Goal: Information Seeking & Learning: Learn about a topic

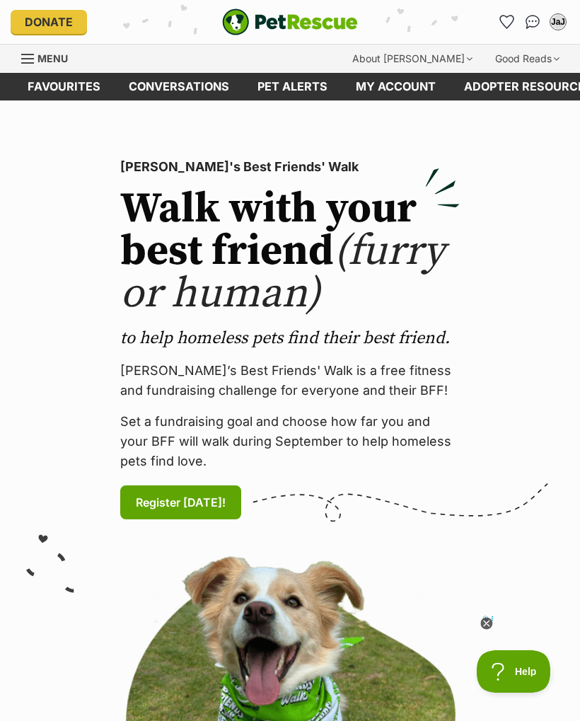
click at [52, 88] on link "Favourites" at bounding box center [63, 87] width 101 height 28
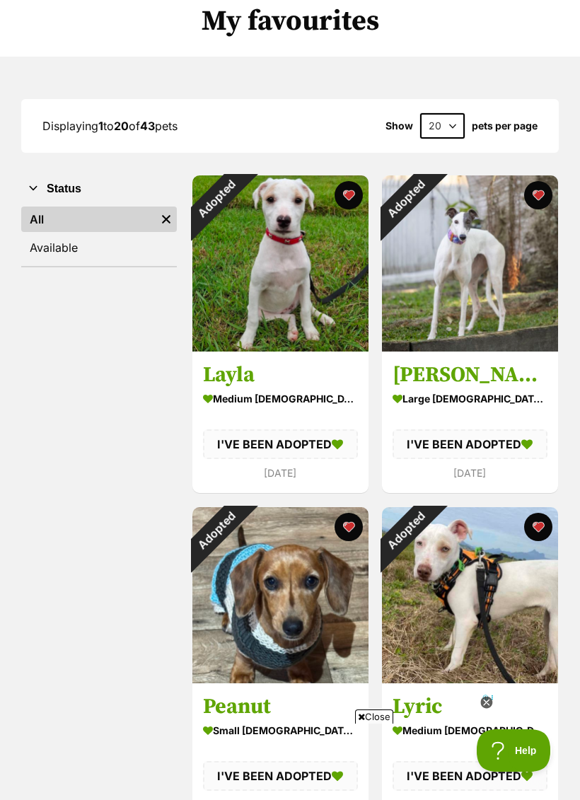
click at [47, 248] on link "Available" at bounding box center [99, 247] width 156 height 25
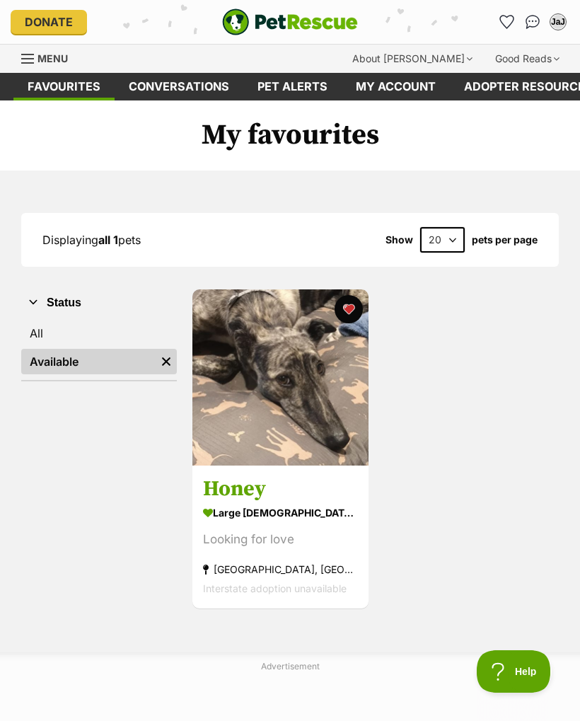
click at [43, 54] on span "Menu" at bounding box center [52, 58] width 30 height 12
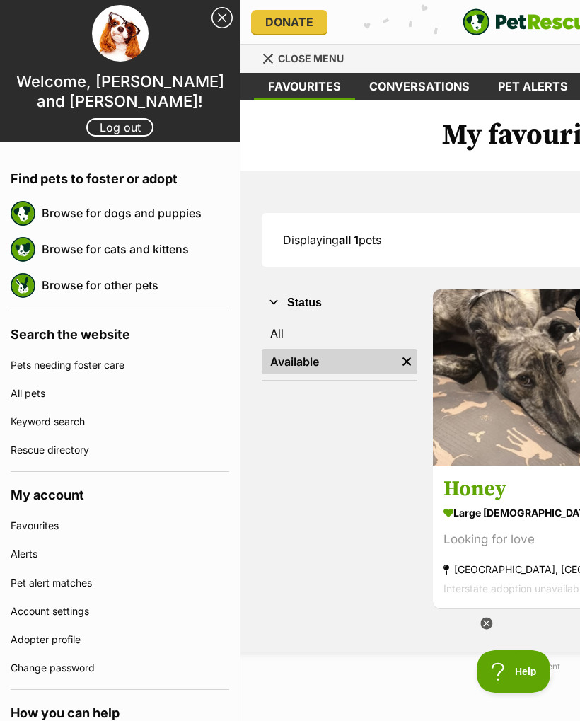
click at [155, 216] on link "Browse for dogs and puppies" at bounding box center [135, 213] width 187 height 30
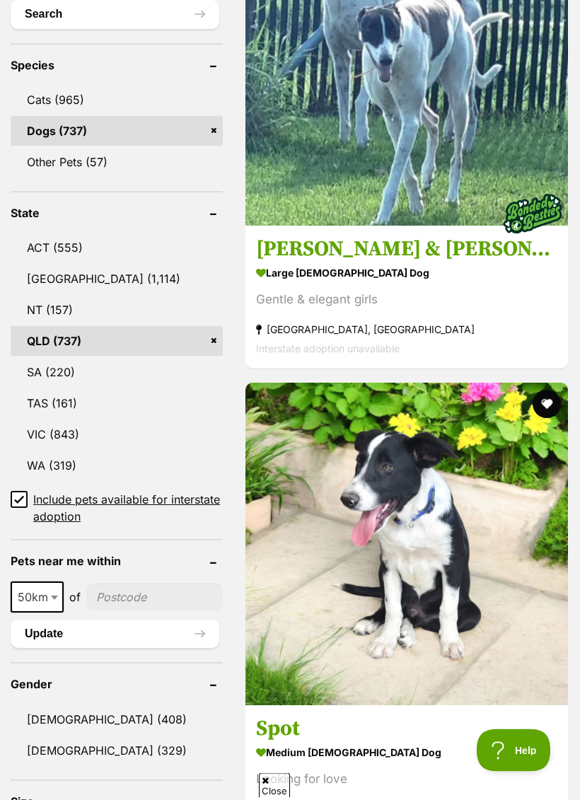
scroll to position [699, 0]
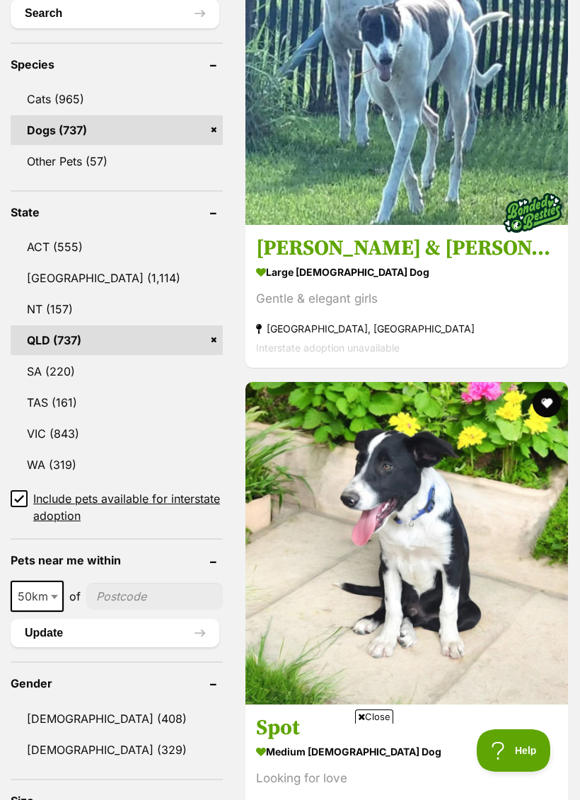
click at [13, 490] on input "Include pets available for interstate adoption" at bounding box center [19, 498] width 17 height 17
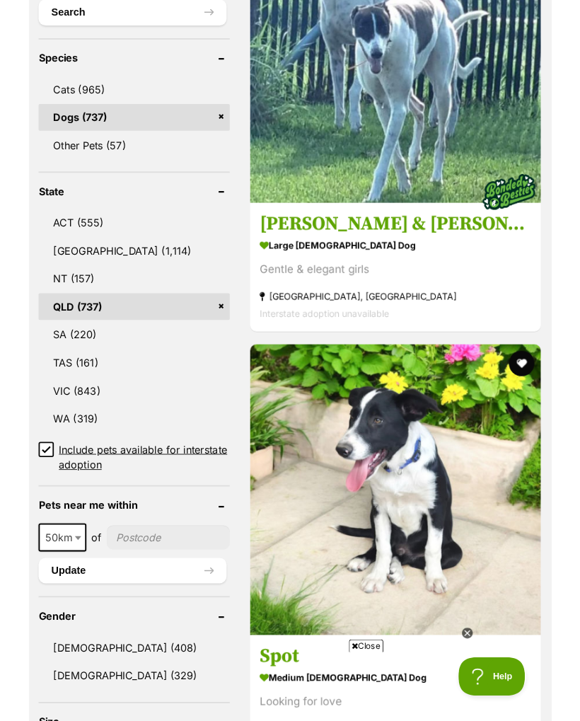
scroll to position [699, 0]
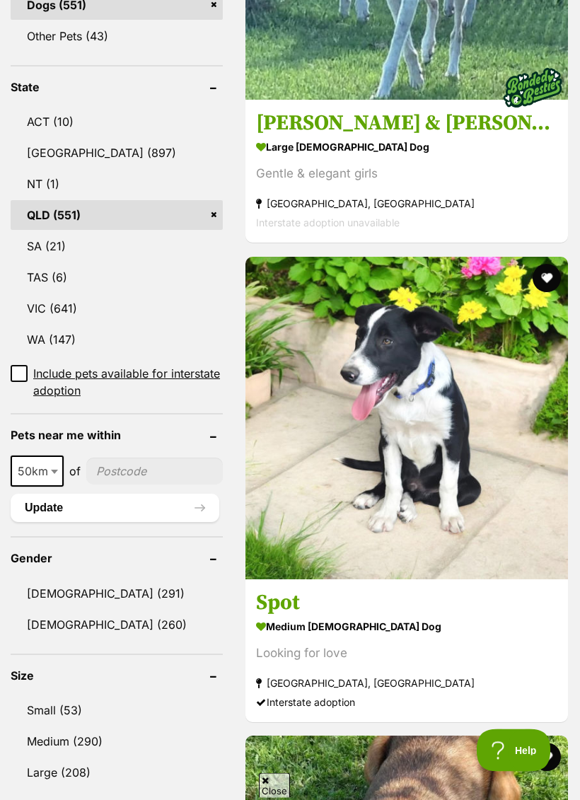
scroll to position [757, 0]
click at [45, 461] on span "50km" at bounding box center [37, 471] width 50 height 20
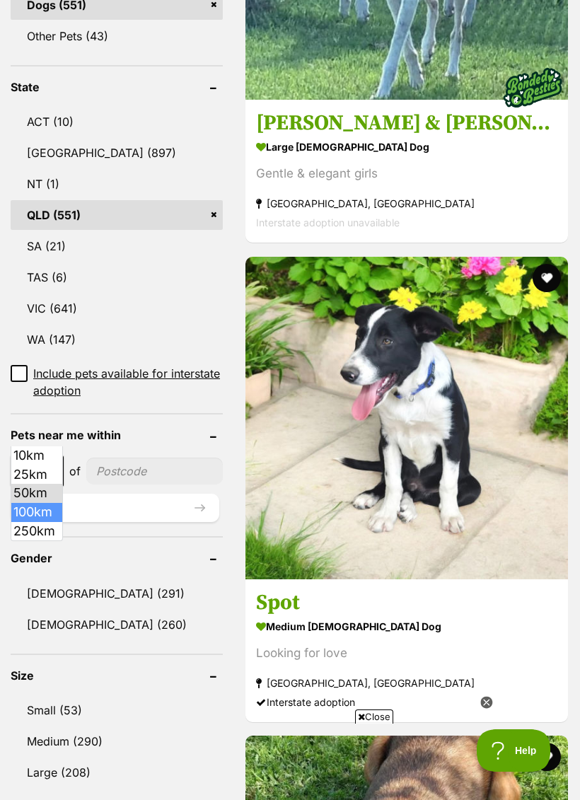
scroll to position [0, 0]
click at [139, 458] on input"] "postcode" at bounding box center [154, 471] width 137 height 27
click at [125, 458] on input"] "postcode" at bounding box center [154, 471] width 137 height 27
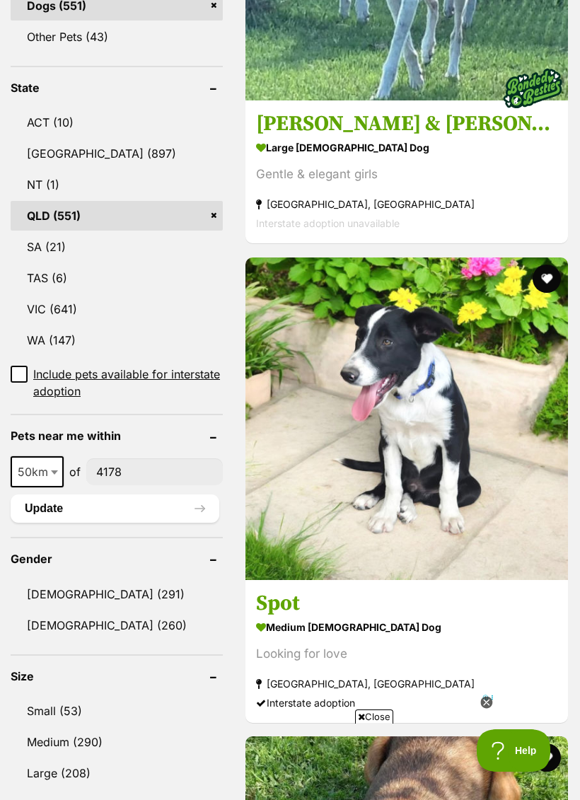
type input"] "4178"
click at [137, 494] on button "Update" at bounding box center [115, 508] width 209 height 28
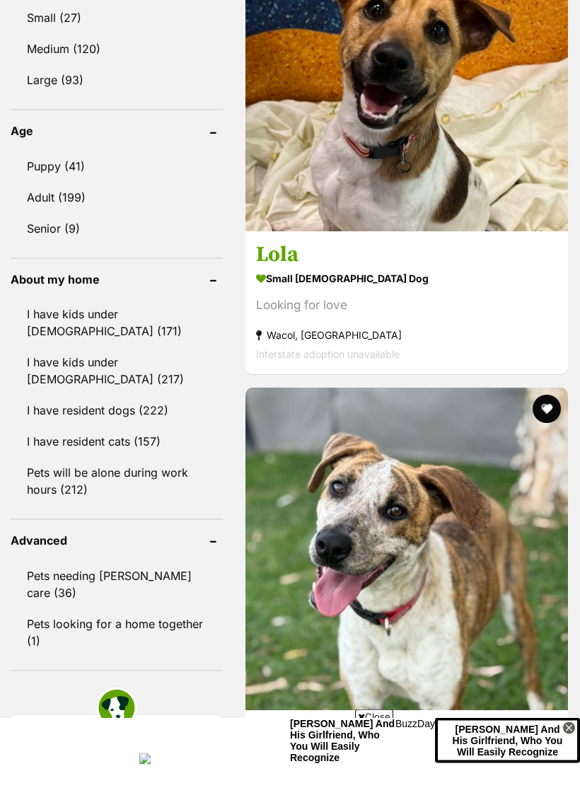
scroll to position [1066, 0]
click at [134, 443] on link "I have resident cats (157)" at bounding box center [117, 441] width 212 height 30
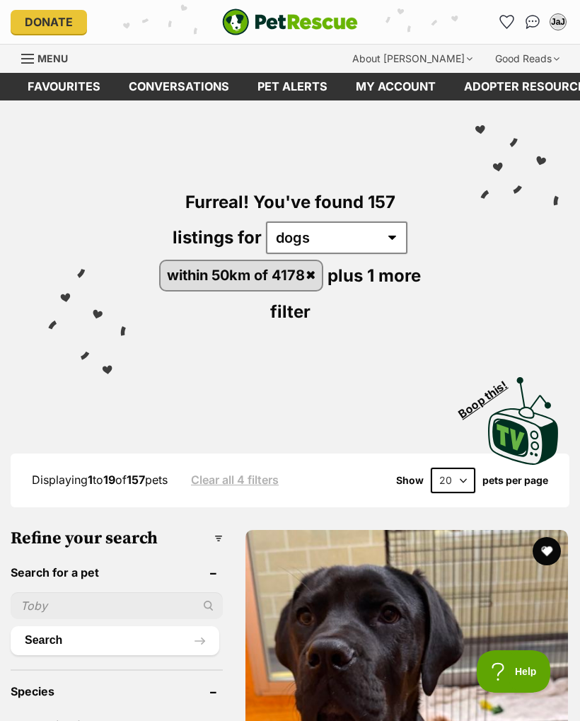
click at [466, 482] on select "20 40 60" at bounding box center [453, 479] width 45 height 25
select select "60"
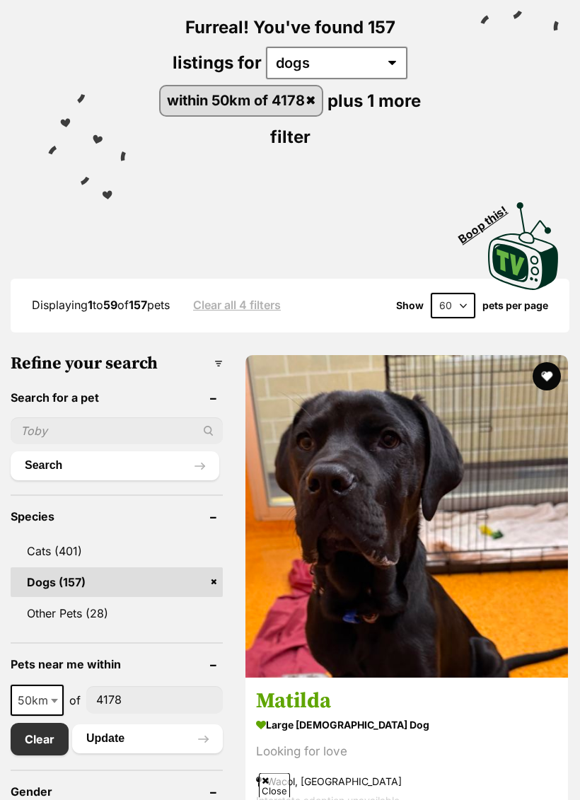
scroll to position [174, 0]
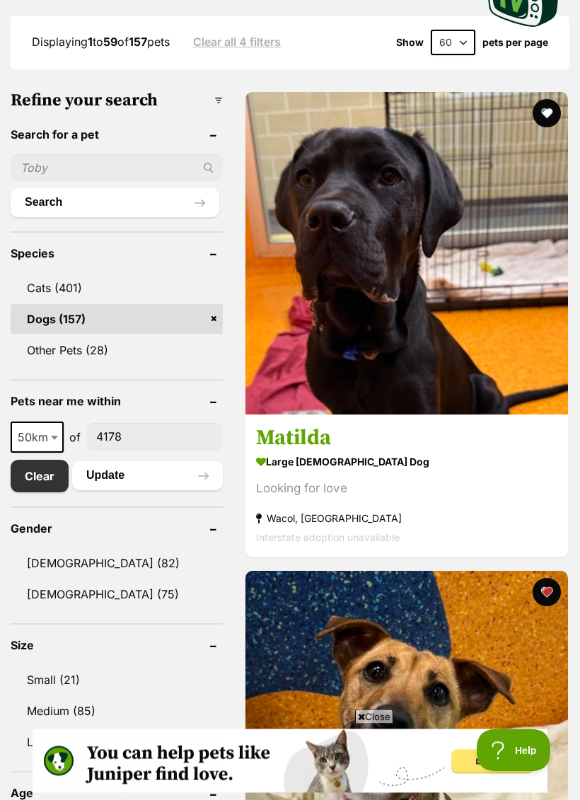
scroll to position [438, 0]
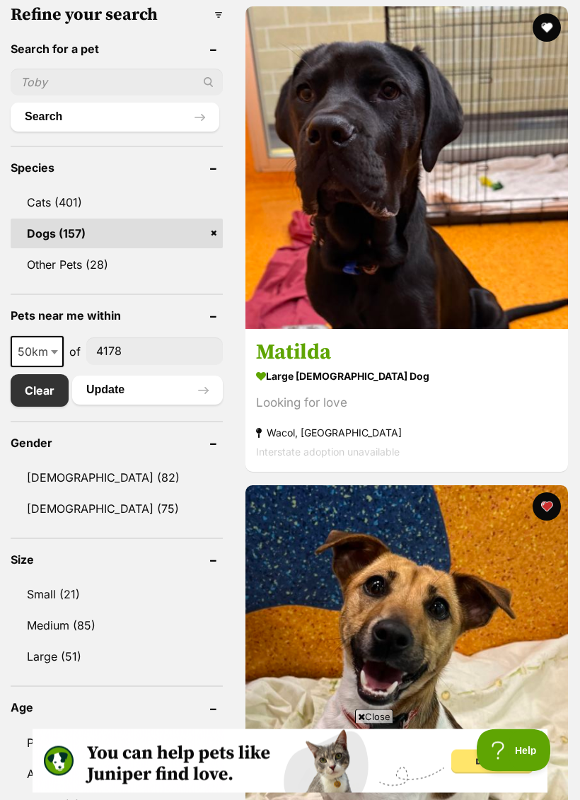
scroll to position [523, 0]
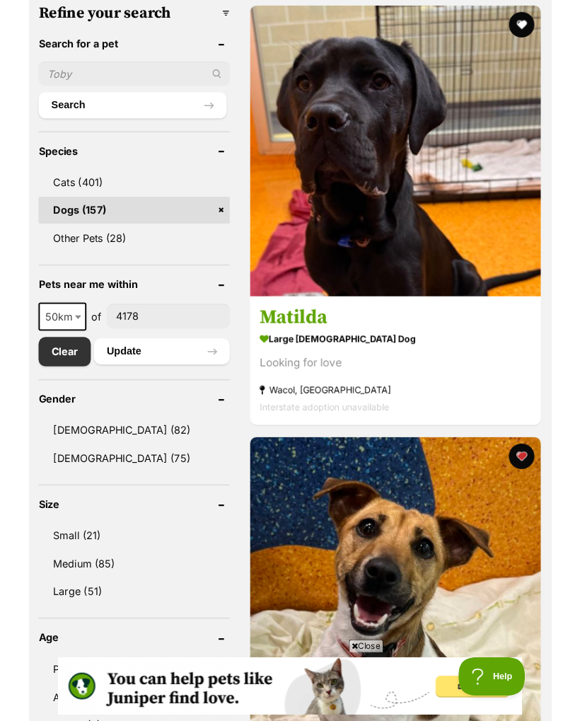
scroll to position [563, 0]
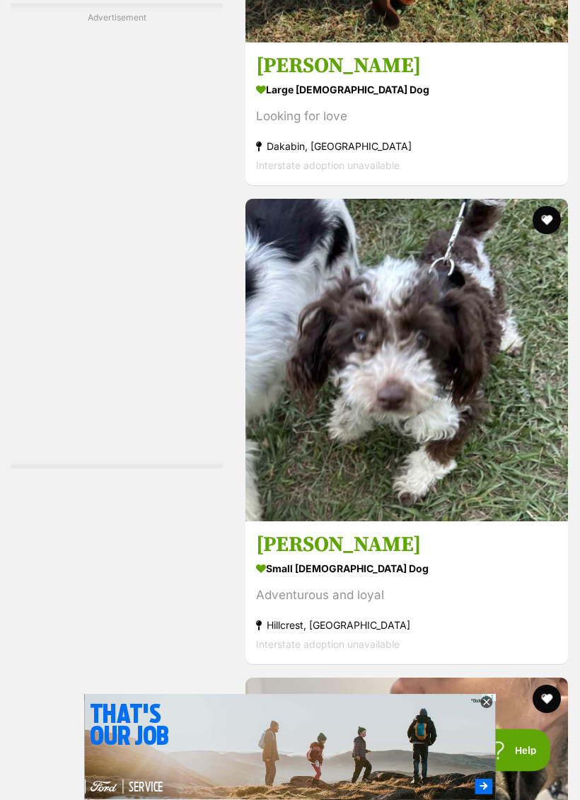
scroll to position [6184, 0]
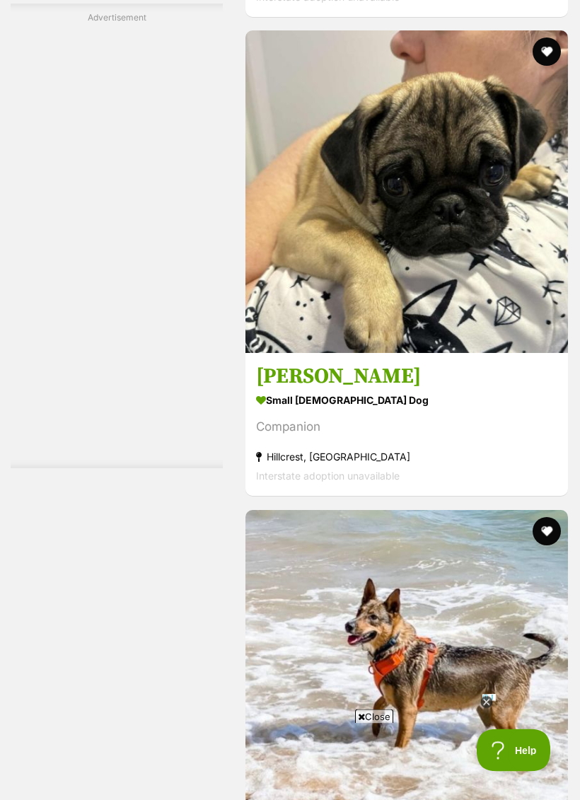
scroll to position [6831, 0]
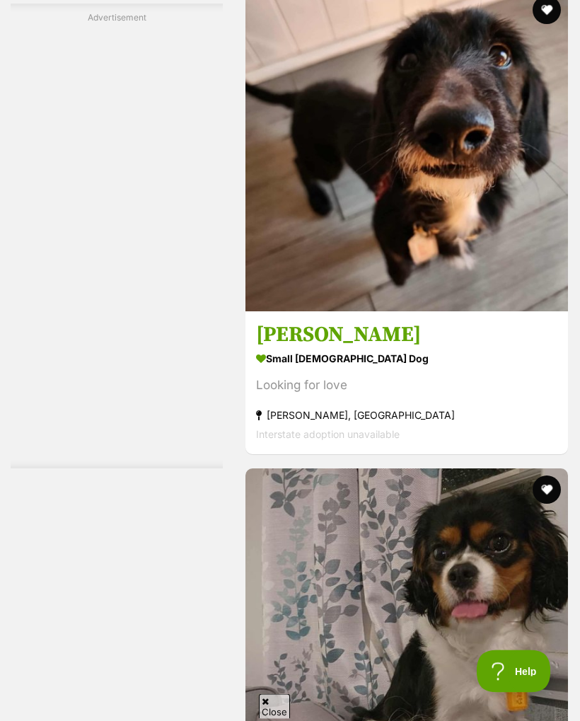
scroll to position [7831, 0]
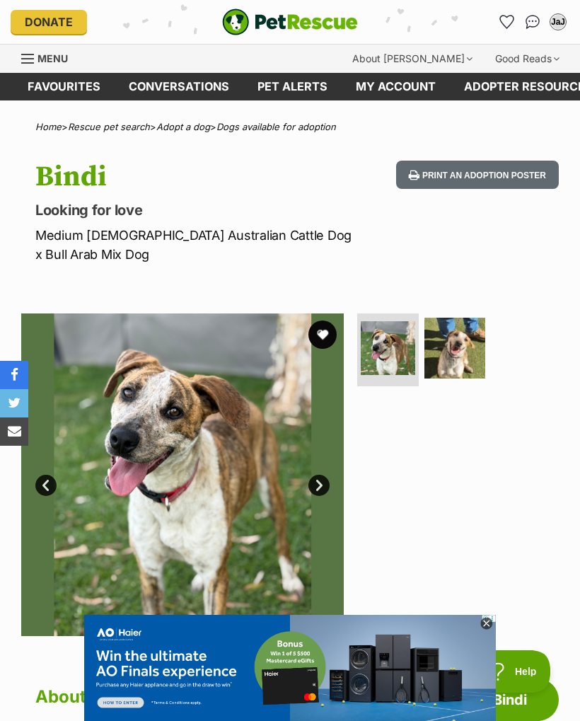
click at [458, 346] on img at bounding box center [455, 349] width 62 height 62
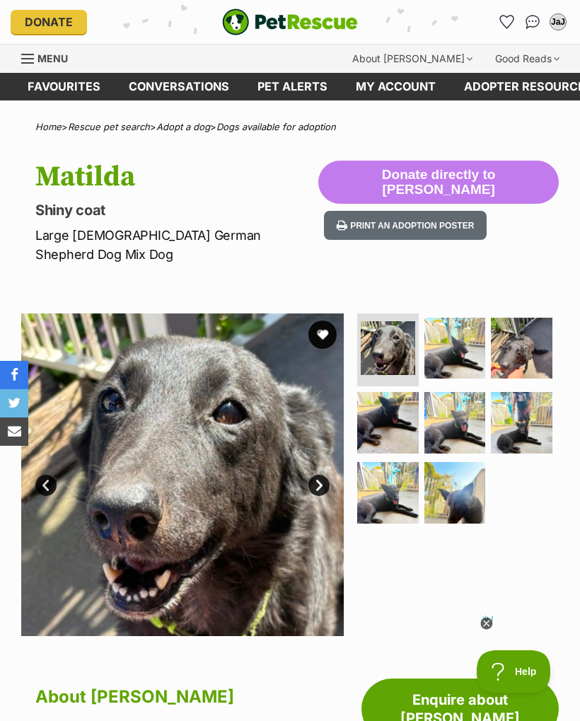
click at [456, 339] on img at bounding box center [455, 349] width 62 height 62
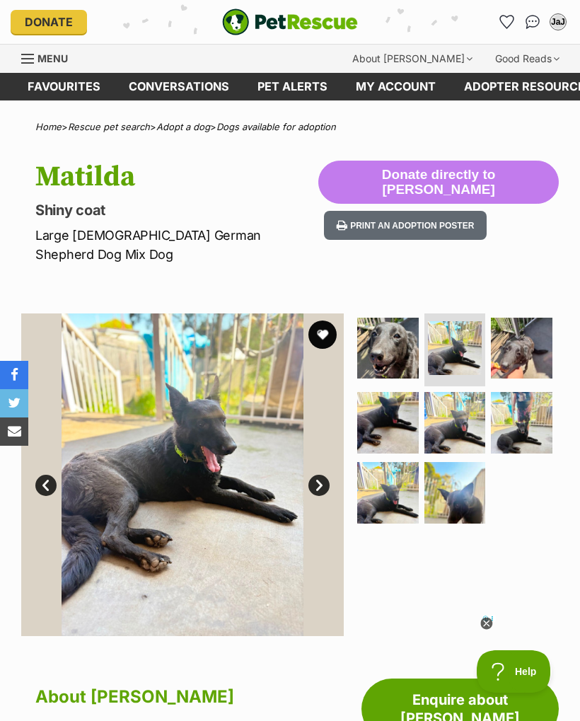
click at [525, 335] on img at bounding box center [522, 349] width 62 height 62
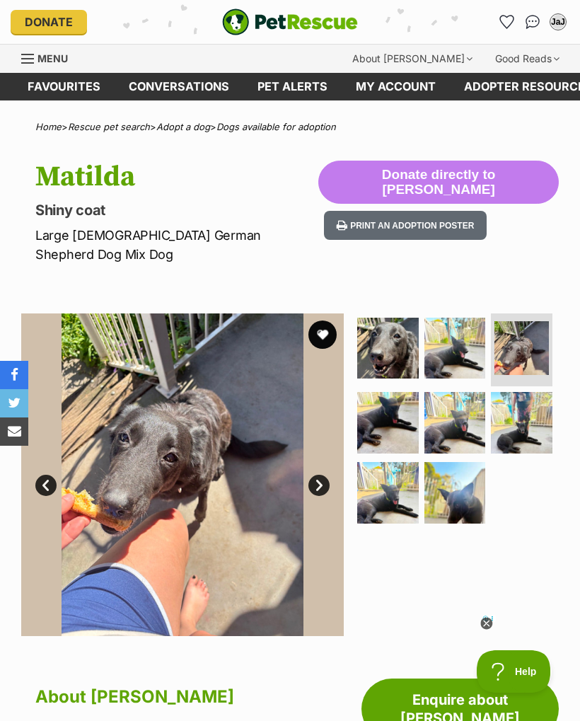
click at [381, 405] on img at bounding box center [388, 423] width 62 height 62
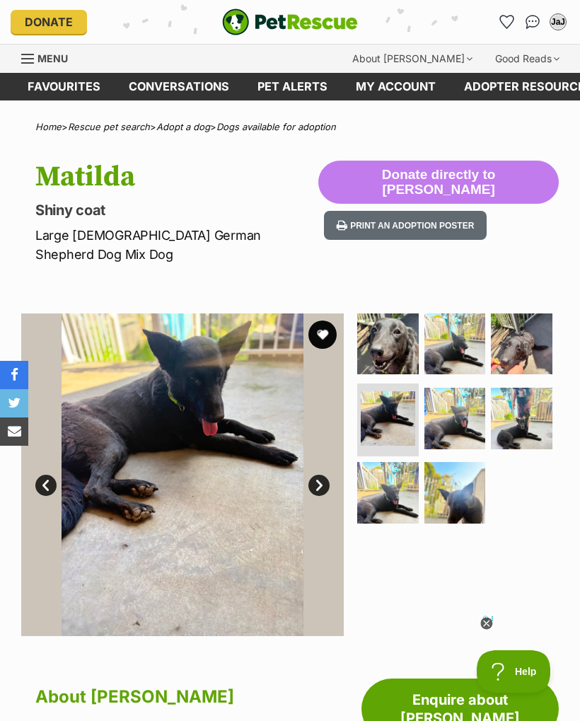
click at [437, 393] on img at bounding box center [455, 419] width 62 height 62
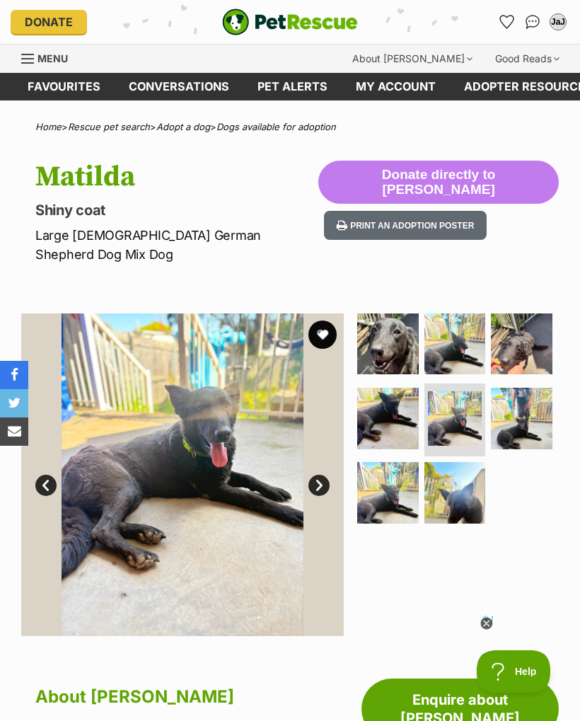
click at [523, 396] on img at bounding box center [522, 419] width 62 height 62
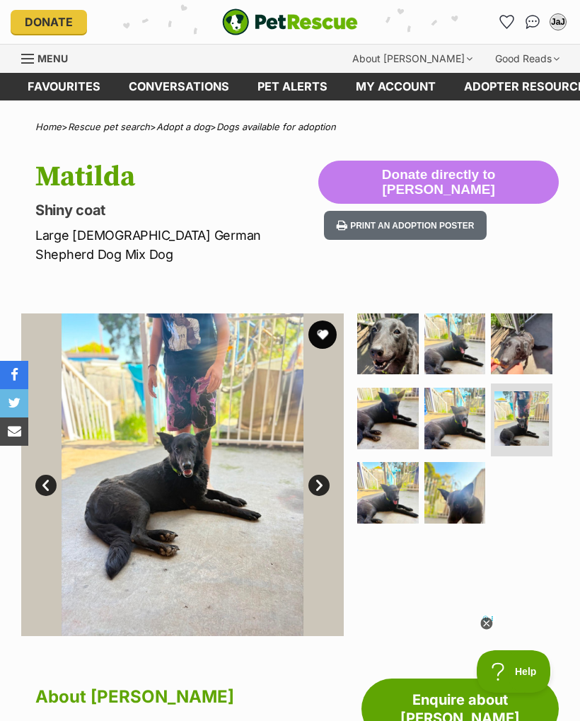
click at [398, 470] on img at bounding box center [388, 493] width 62 height 62
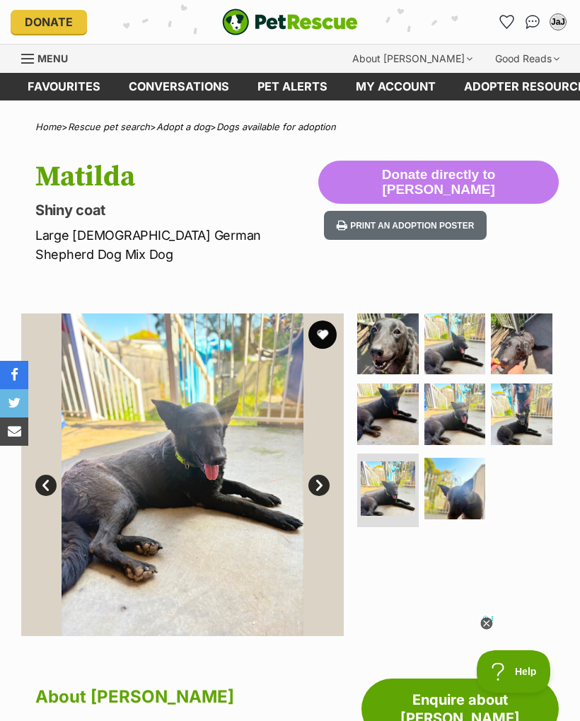
click at [439, 475] on img at bounding box center [455, 489] width 62 height 62
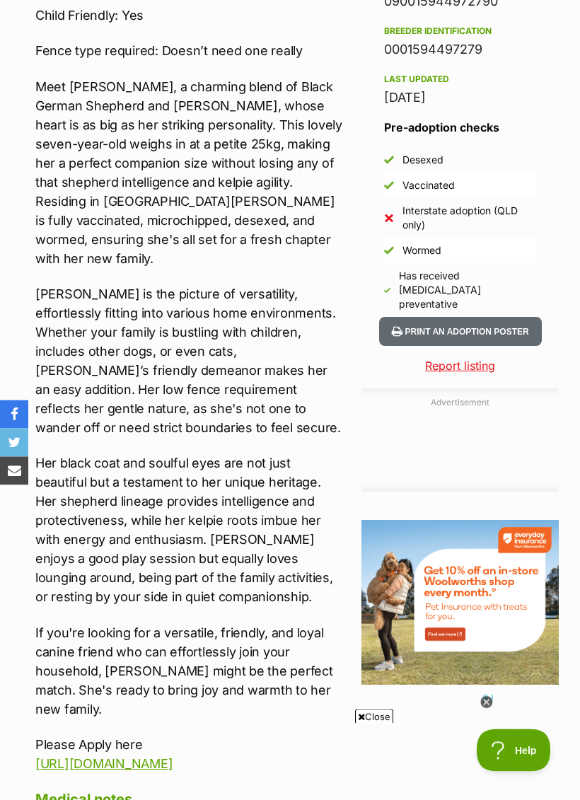
scroll to position [1120, 0]
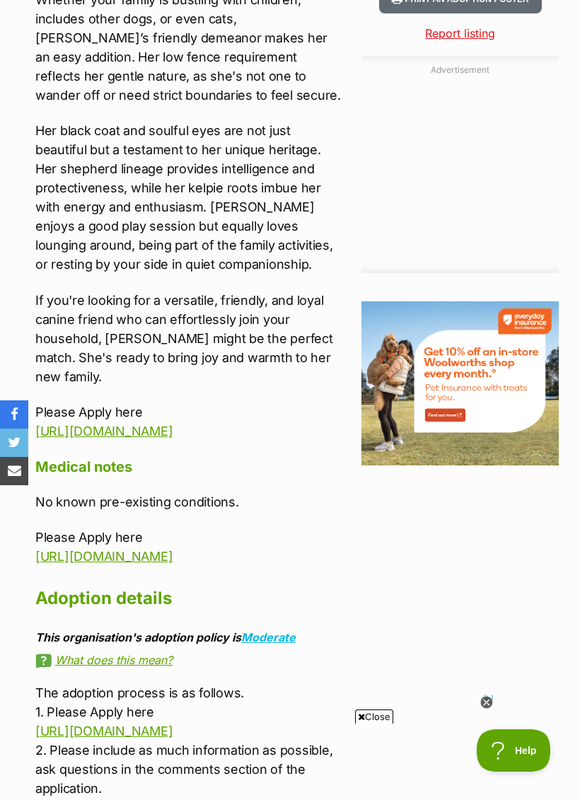
click at [504, 545] on aside "Adoption information I've been adopted! This pet is no longer available On Hold…" at bounding box center [456, 790] width 204 height 3149
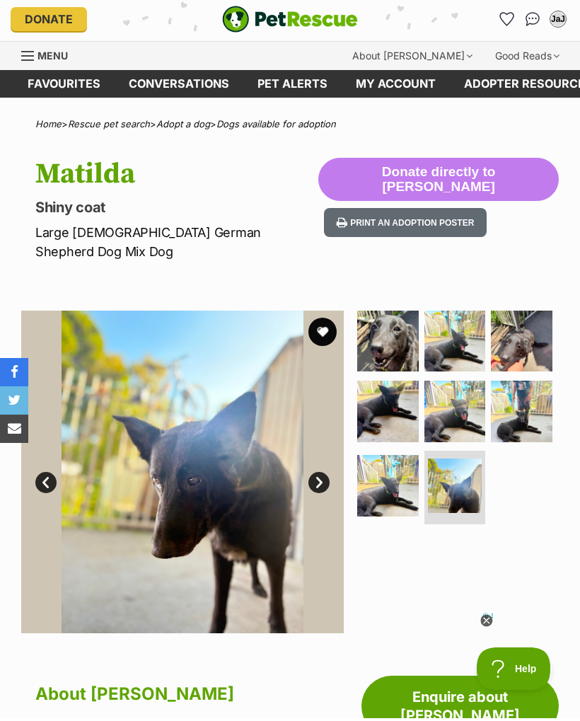
scroll to position [3, 0]
click at [393, 325] on img at bounding box center [388, 341] width 62 height 62
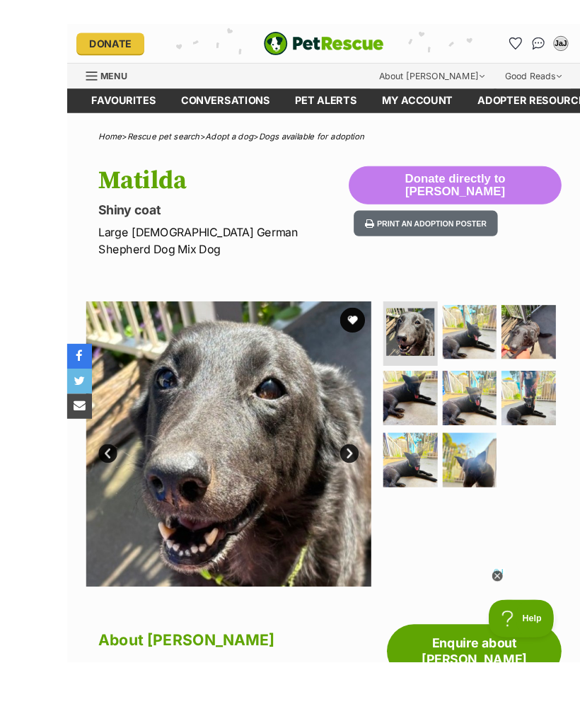
scroll to position [15, 0]
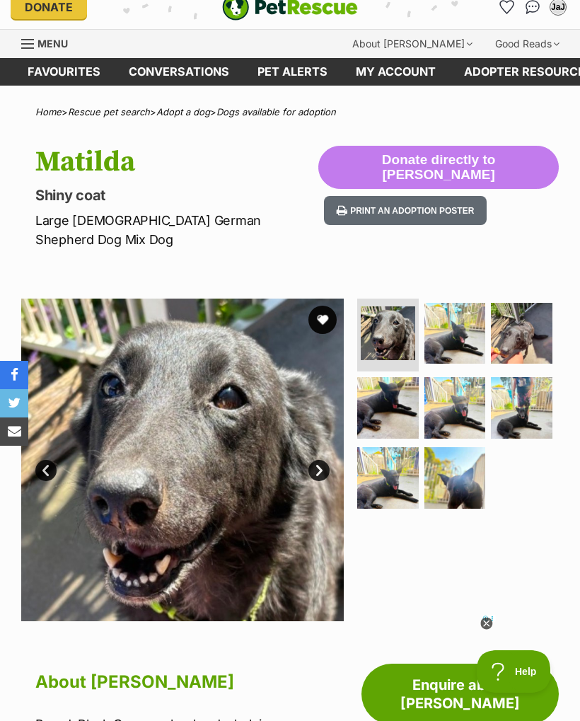
click at [461, 317] on img at bounding box center [455, 334] width 62 height 62
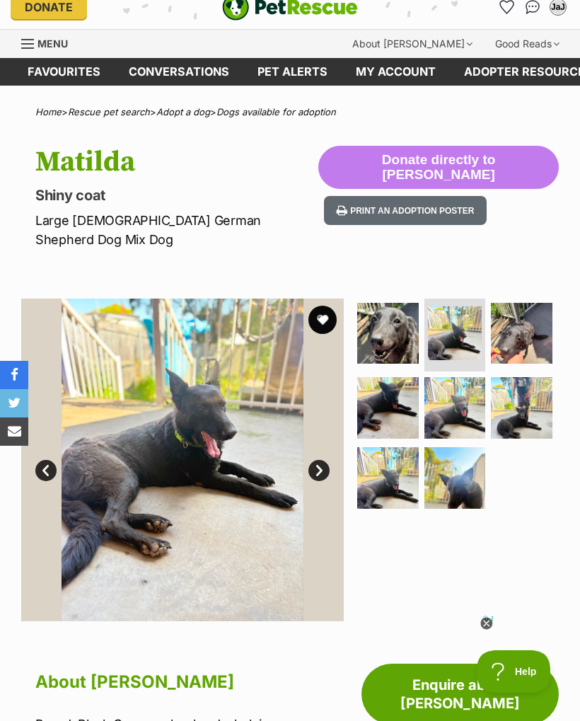
scroll to position [14, 0]
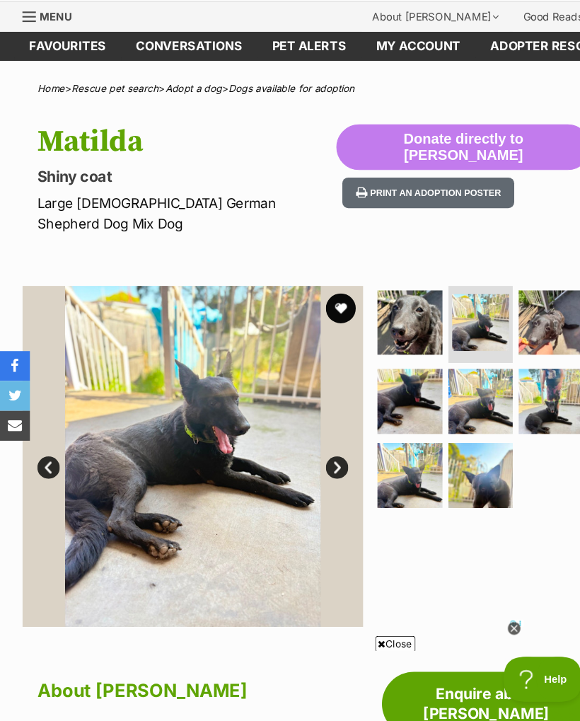
click at [520, 303] on img at bounding box center [522, 334] width 62 height 62
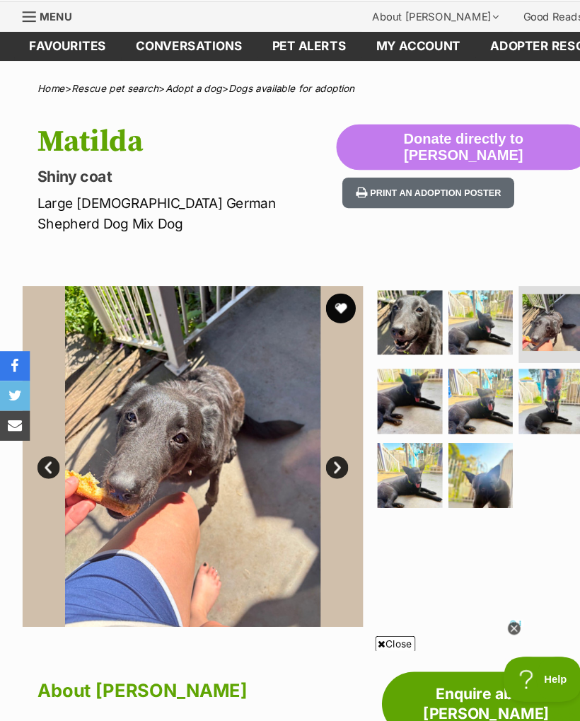
click at [386, 378] on img at bounding box center [388, 409] width 62 height 62
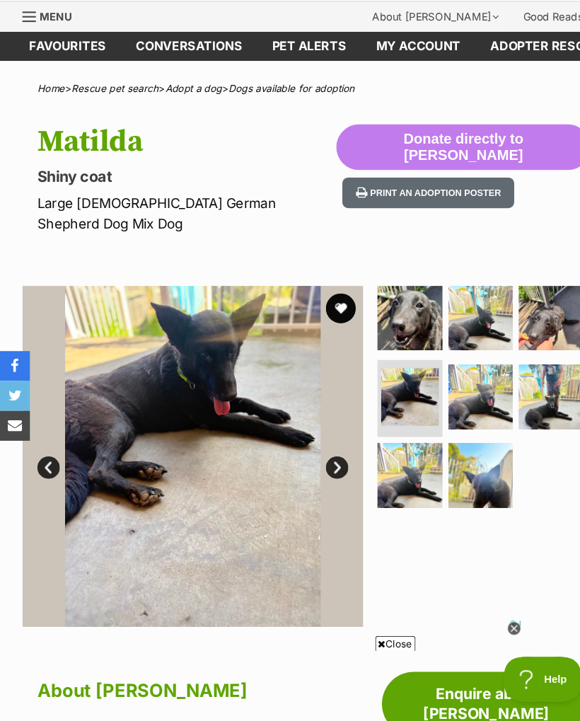
click at [461, 373] on img at bounding box center [455, 404] width 62 height 62
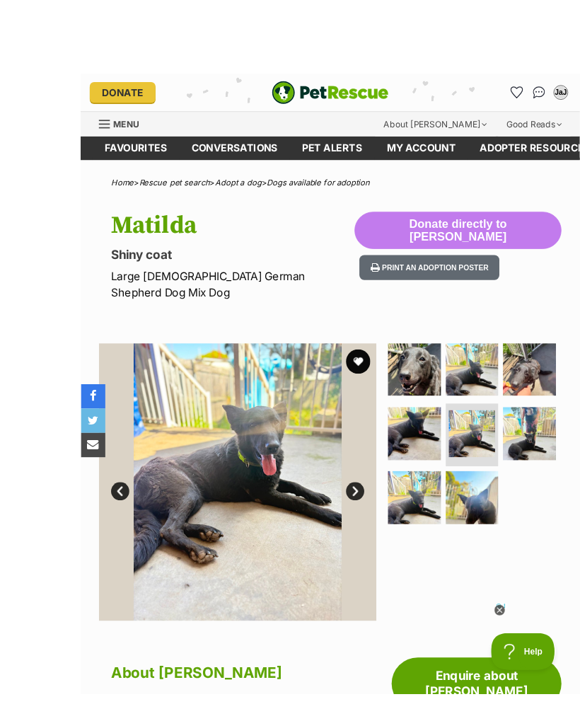
scroll to position [13, 0]
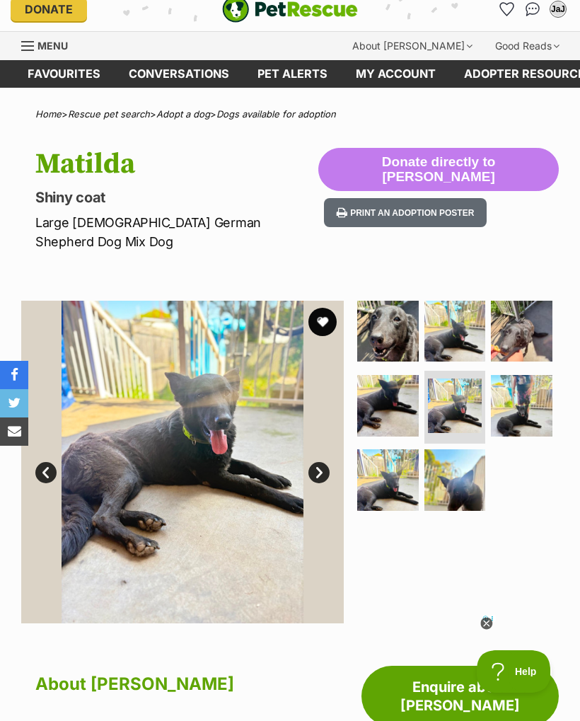
click at [522, 385] on img at bounding box center [522, 406] width 62 height 62
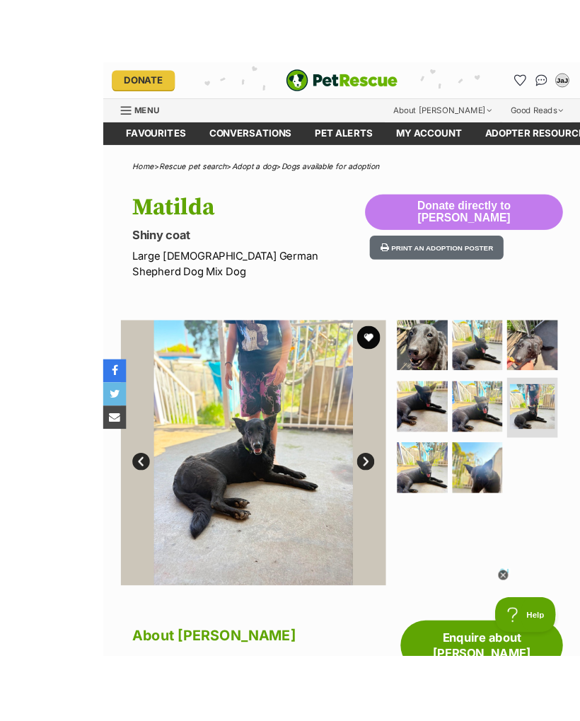
scroll to position [6, 0]
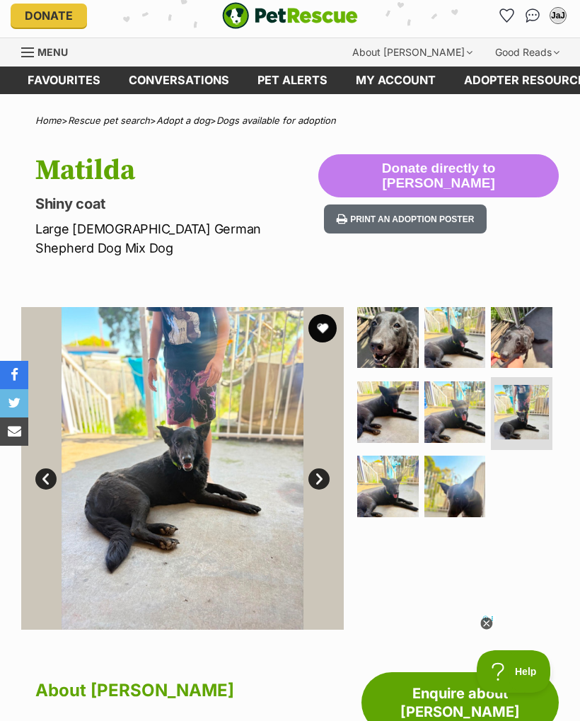
click at [385, 472] on img at bounding box center [388, 486] width 62 height 62
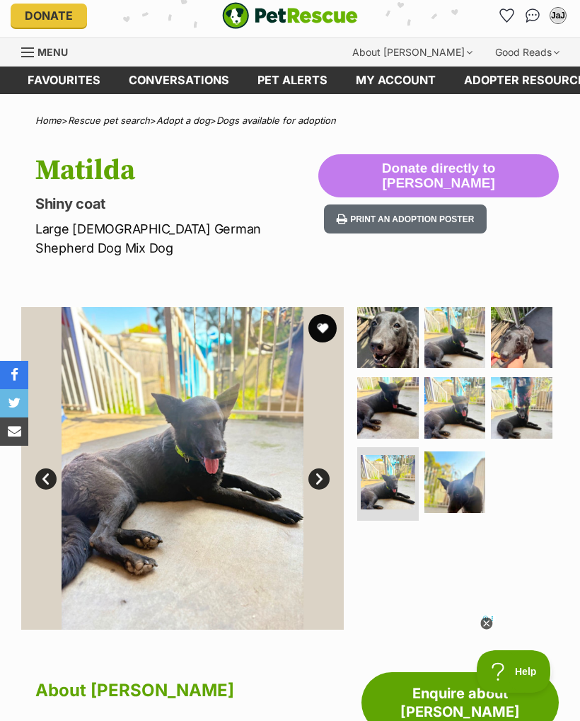
click at [456, 472] on img at bounding box center [455, 482] width 62 height 62
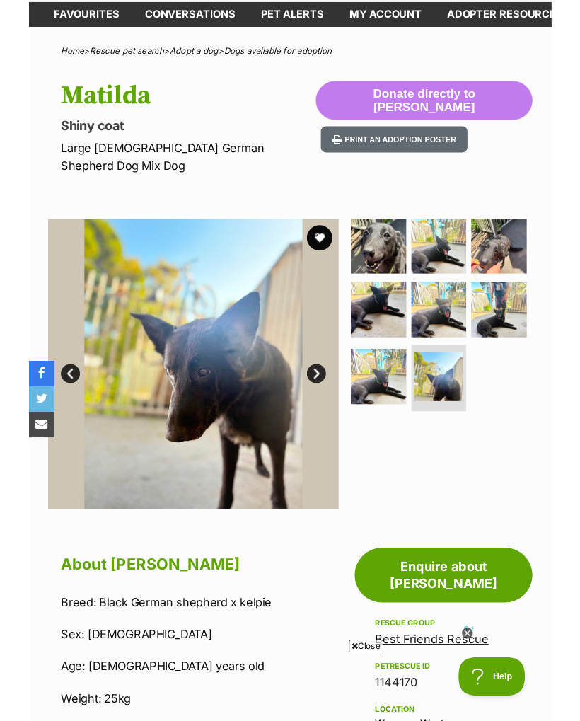
scroll to position [0, 0]
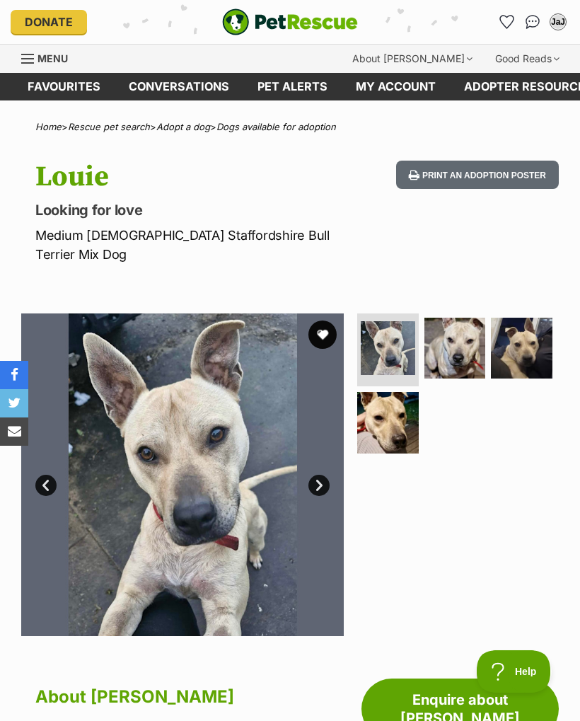
click at [465, 328] on img at bounding box center [455, 349] width 62 height 62
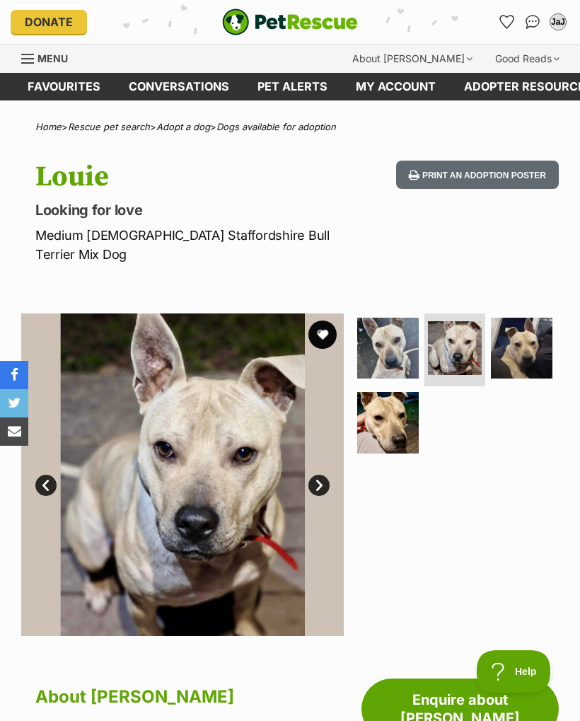
click at [524, 336] on img at bounding box center [522, 349] width 62 height 62
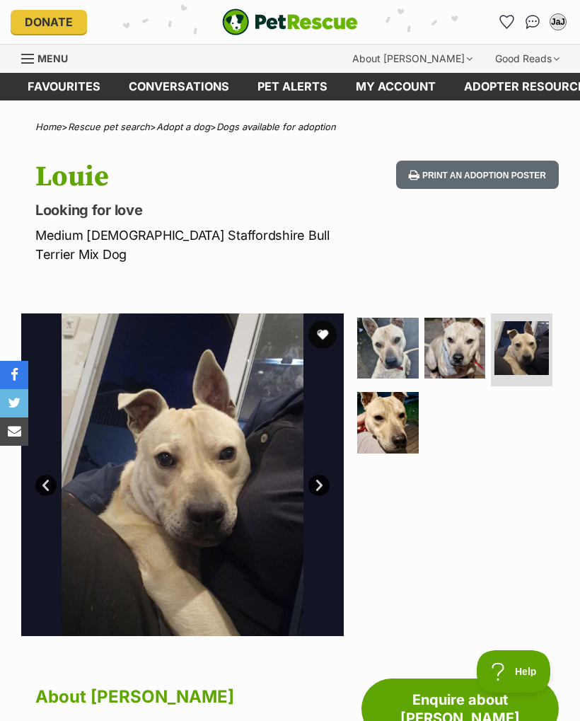
click at [394, 411] on img at bounding box center [388, 423] width 62 height 62
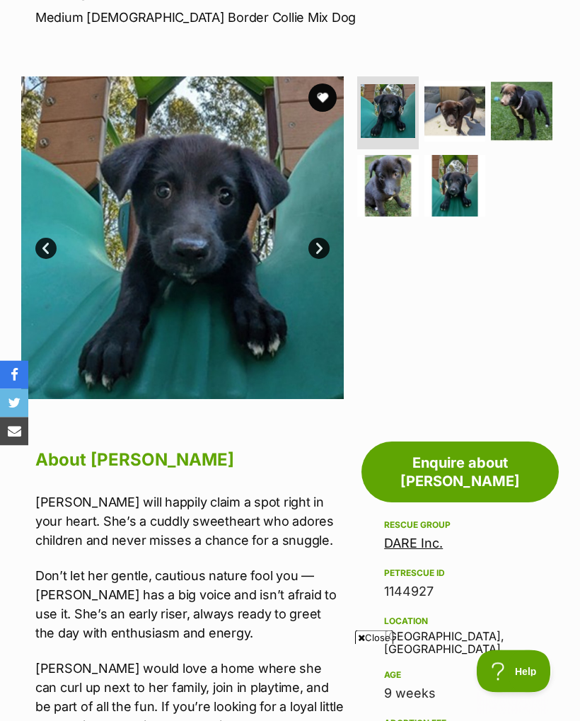
scroll to position [209, 0]
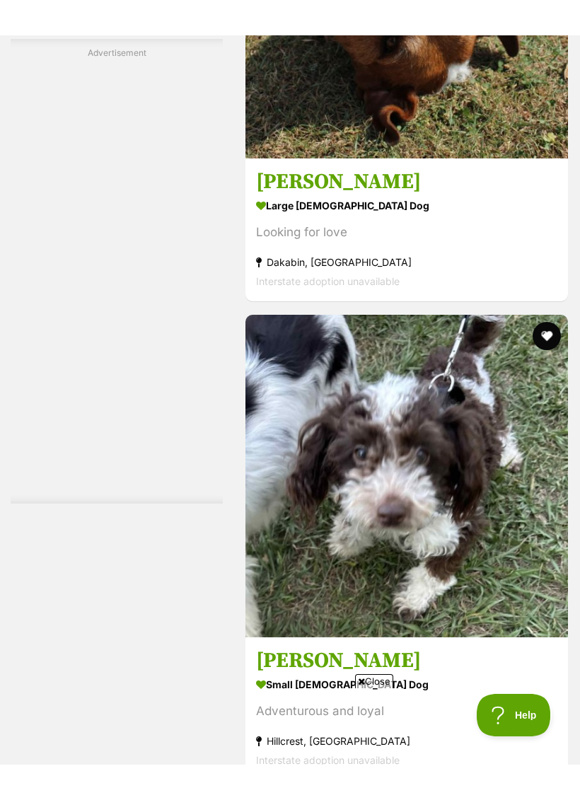
scroll to position [6111, 0]
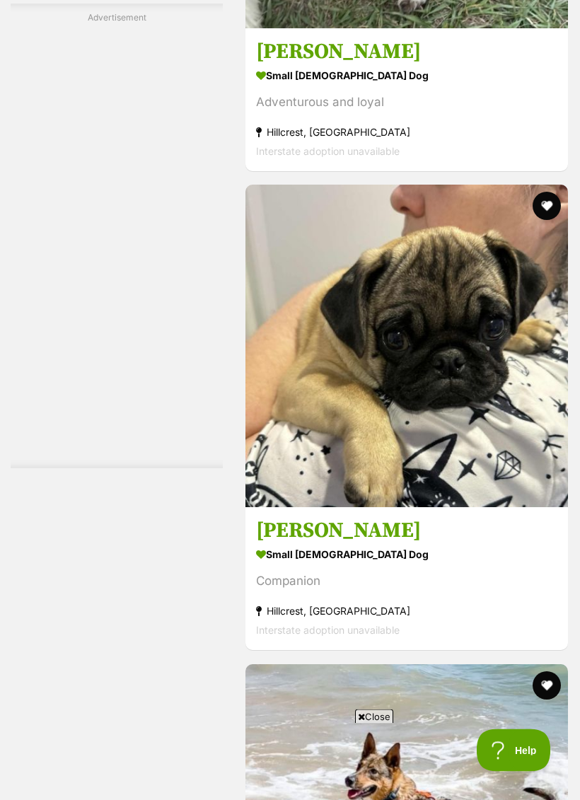
scroll to position [6678, 0]
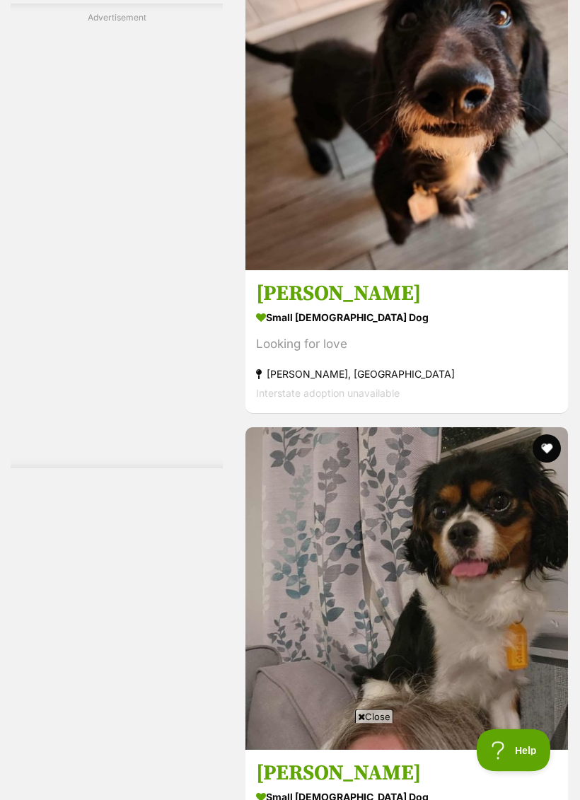
scroll to position [7885, 0]
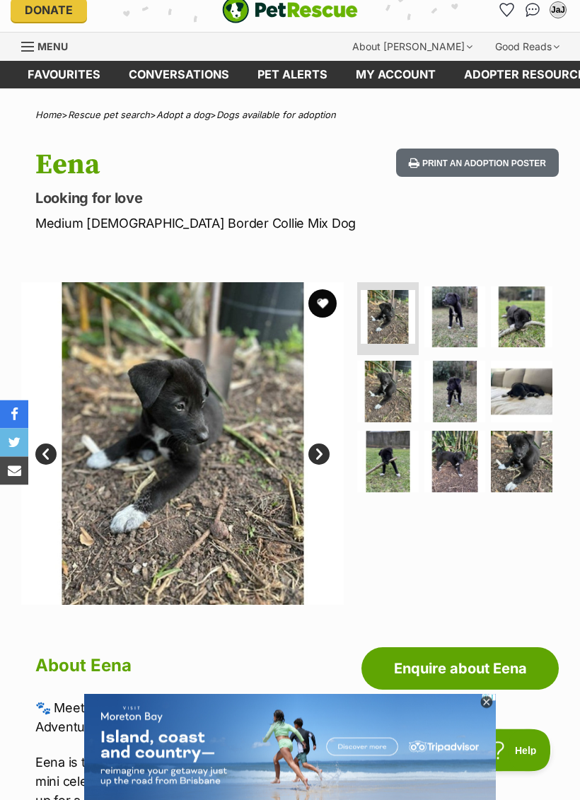
scroll to position [12, 0]
click at [457, 320] on img at bounding box center [455, 317] width 62 height 62
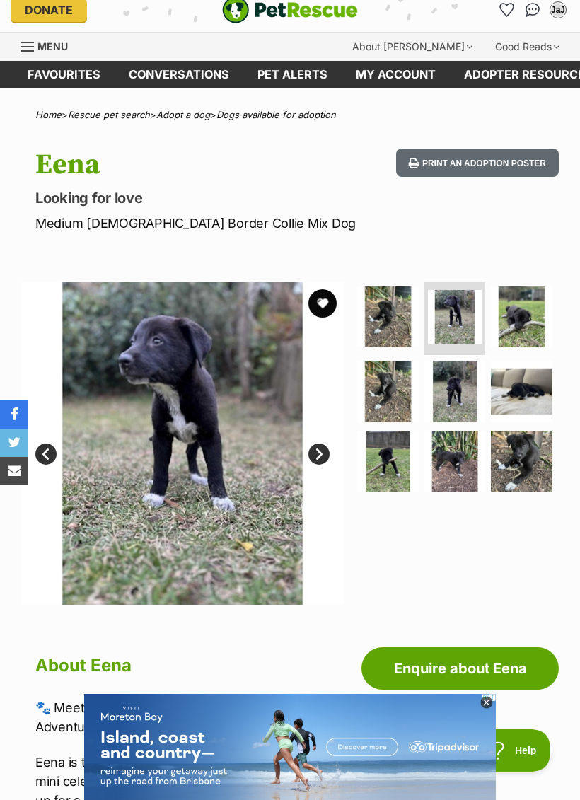
click at [526, 315] on img at bounding box center [522, 317] width 62 height 62
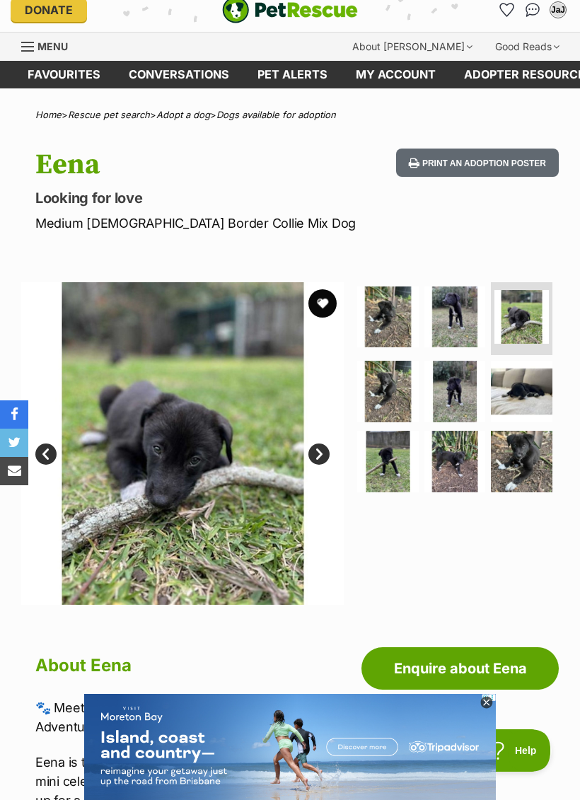
click at [383, 400] on img at bounding box center [388, 392] width 62 height 62
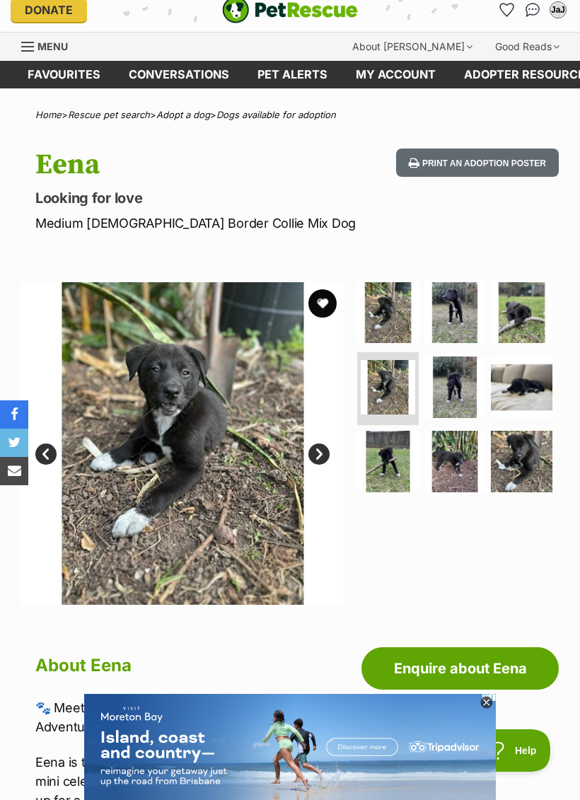
click at [446, 393] on img at bounding box center [455, 387] width 62 height 62
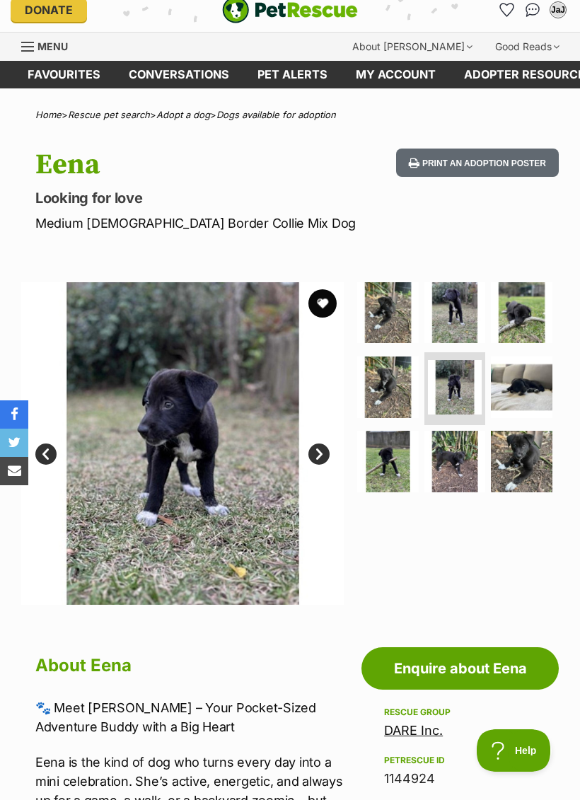
scroll to position [0, 0]
click at [524, 398] on img at bounding box center [522, 387] width 62 height 62
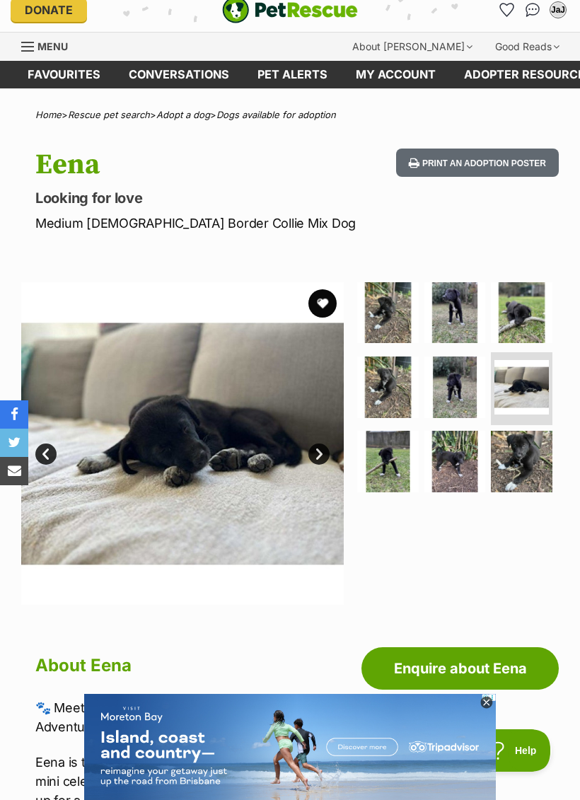
click at [390, 470] on img at bounding box center [388, 462] width 62 height 62
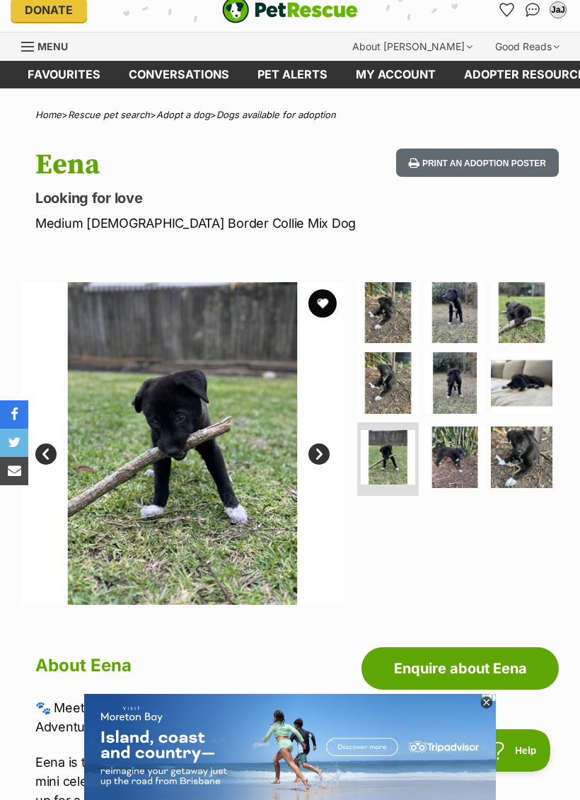
click at [451, 455] on img at bounding box center [455, 457] width 62 height 62
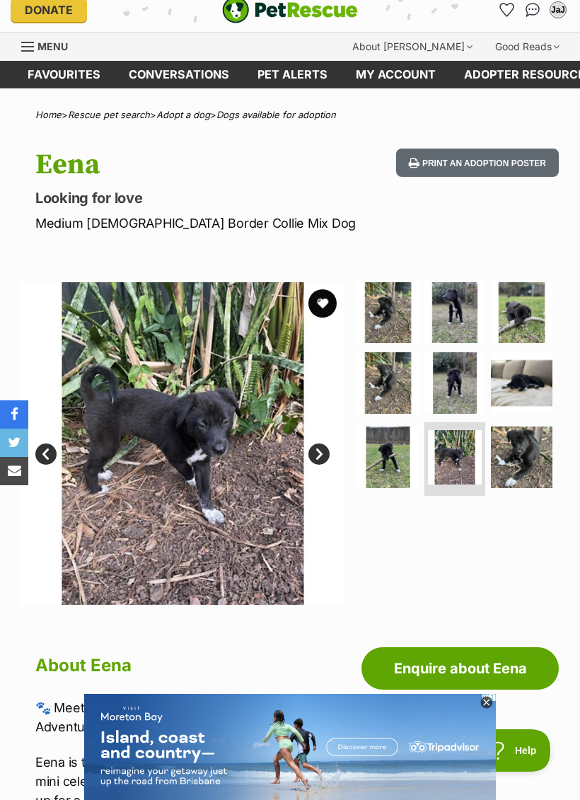
click at [516, 467] on img at bounding box center [522, 457] width 62 height 62
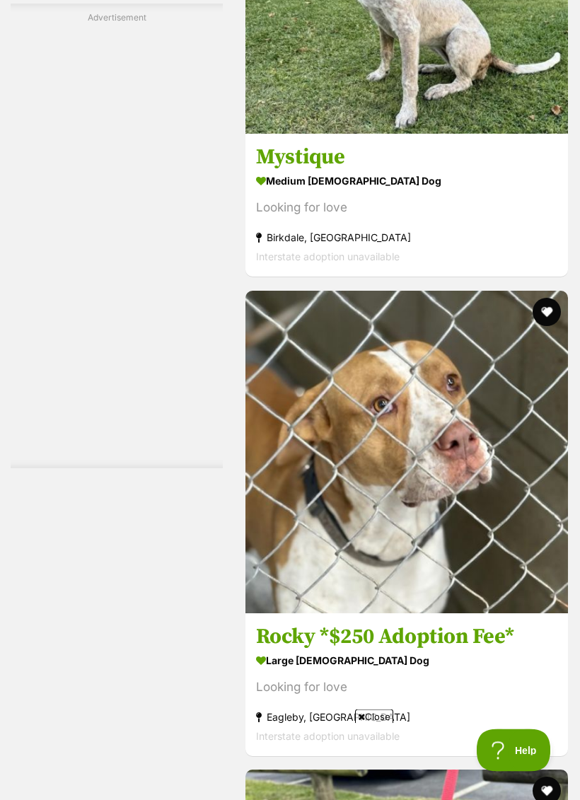
scroll to position [2316, 0]
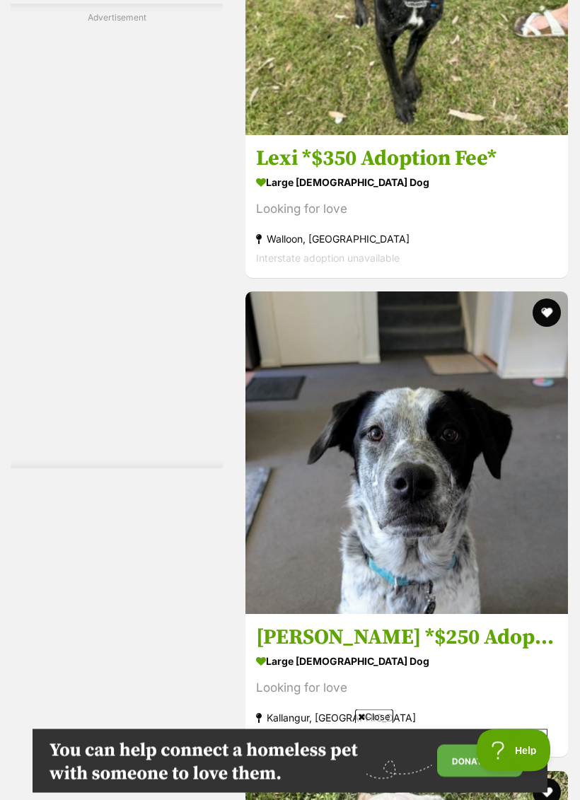
scroll to position [3271, 0]
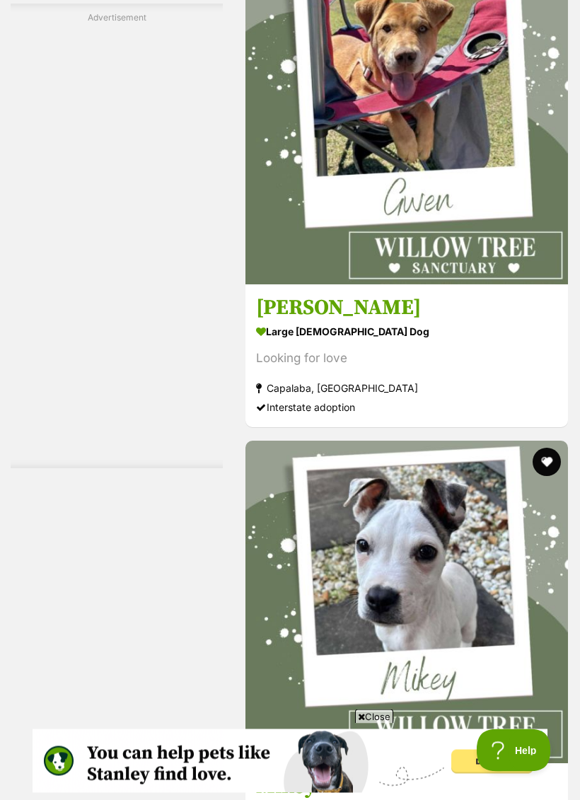
scroll to position [5517, 0]
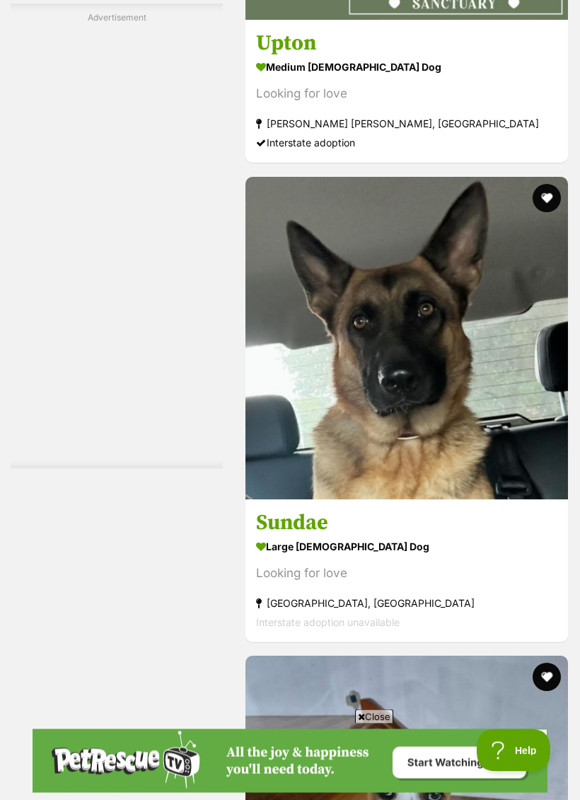
scroll to position [7219, 0]
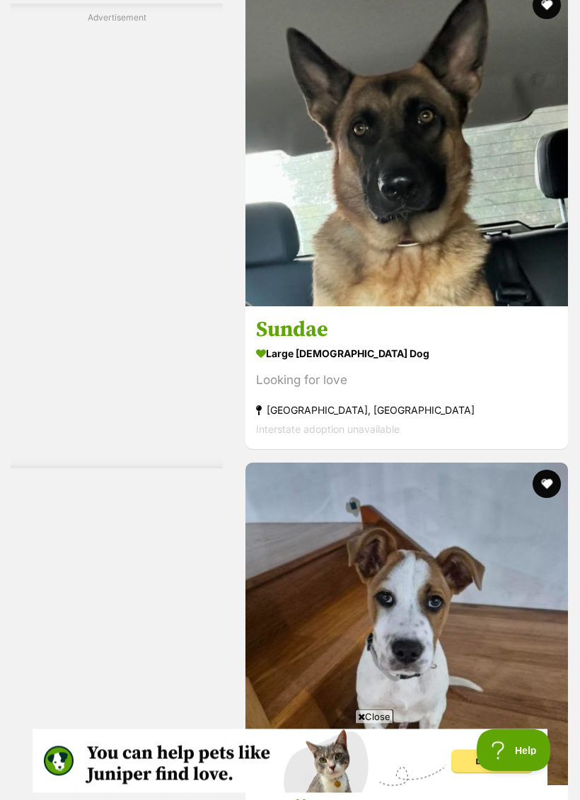
scroll to position [0, 0]
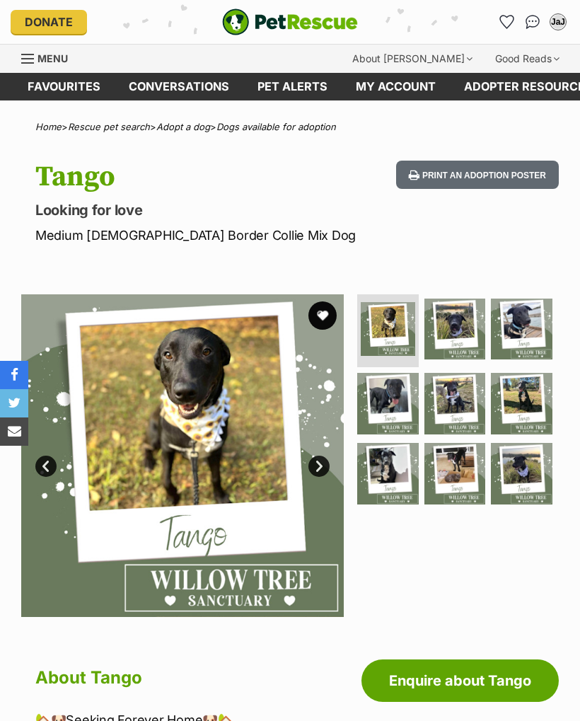
click at [455, 328] on img at bounding box center [455, 329] width 62 height 62
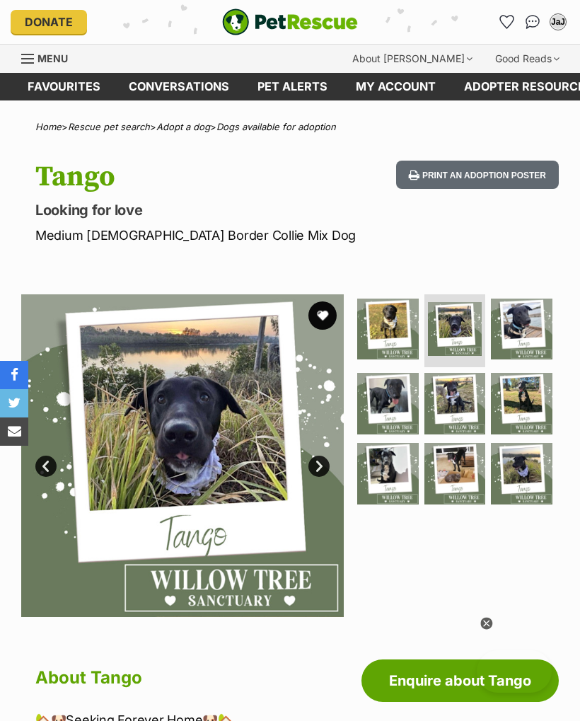
click at [534, 323] on img at bounding box center [522, 329] width 62 height 62
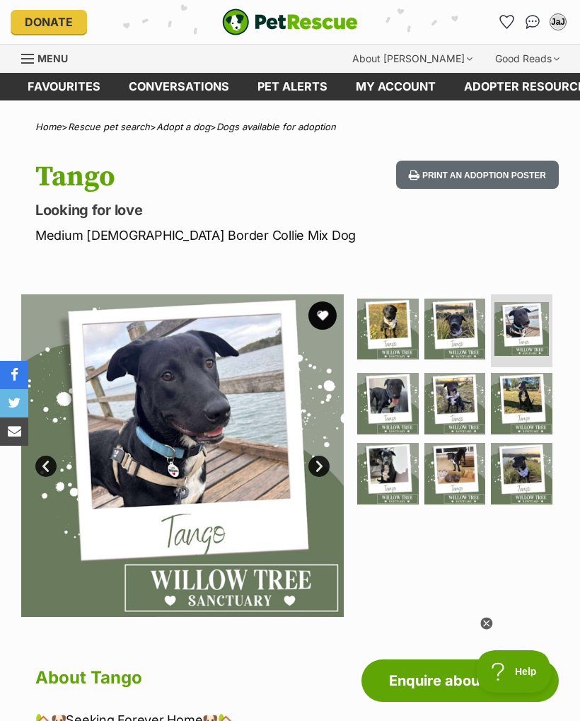
click at [396, 406] on img at bounding box center [388, 404] width 62 height 62
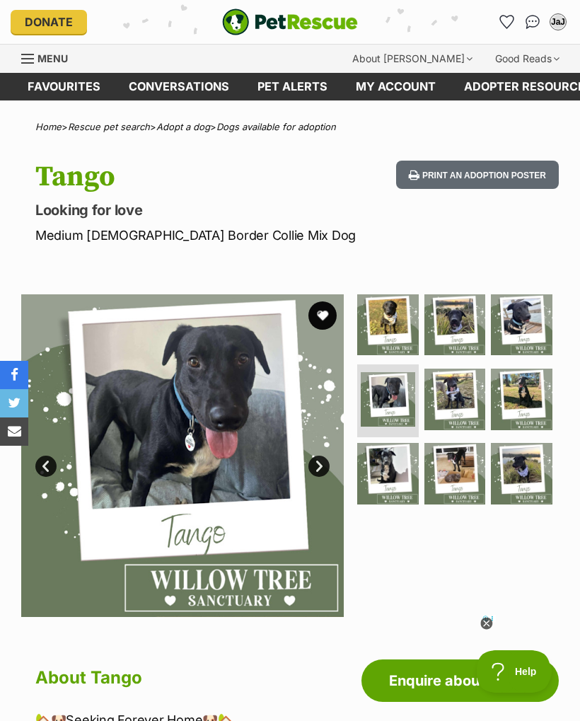
click at [453, 406] on img at bounding box center [455, 399] width 62 height 62
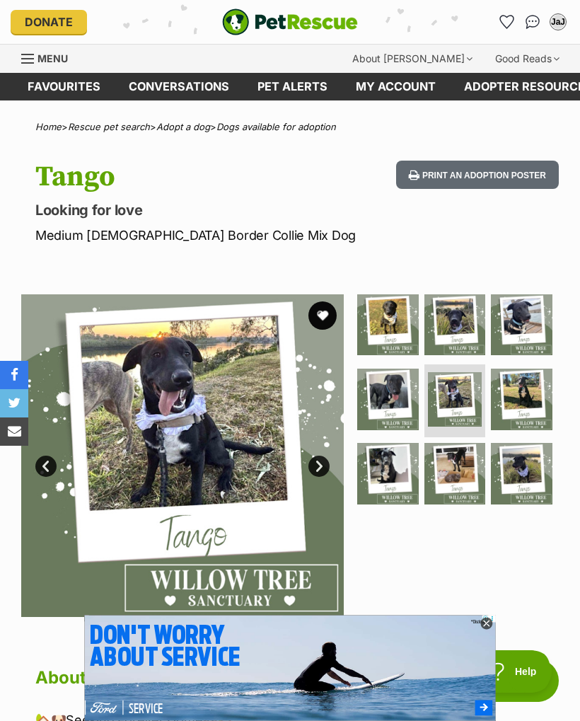
click at [523, 395] on img at bounding box center [522, 399] width 62 height 62
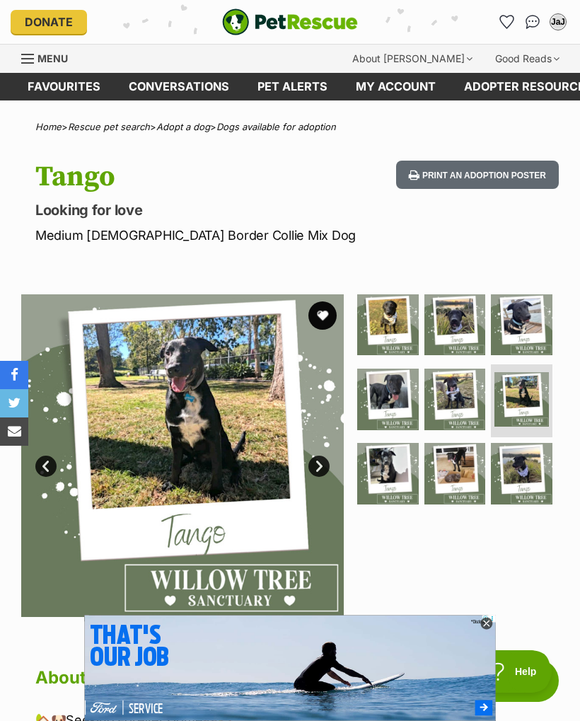
click at [386, 468] on img at bounding box center [388, 474] width 62 height 62
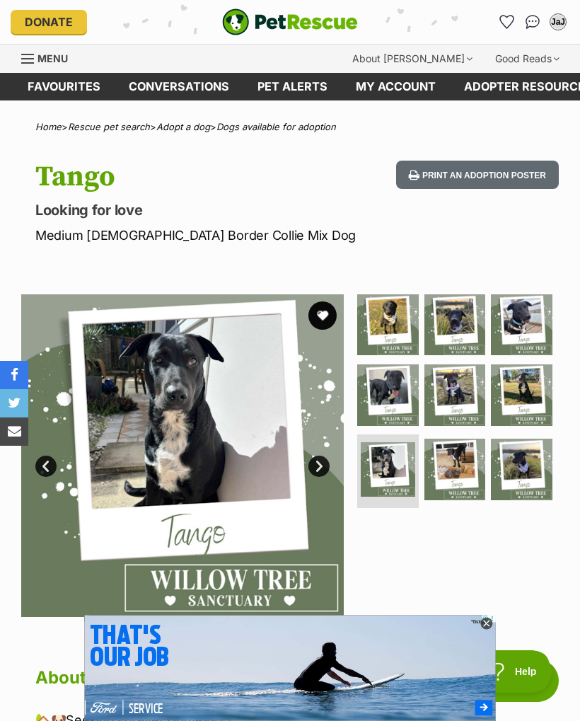
click at [453, 467] on img at bounding box center [455, 469] width 62 height 62
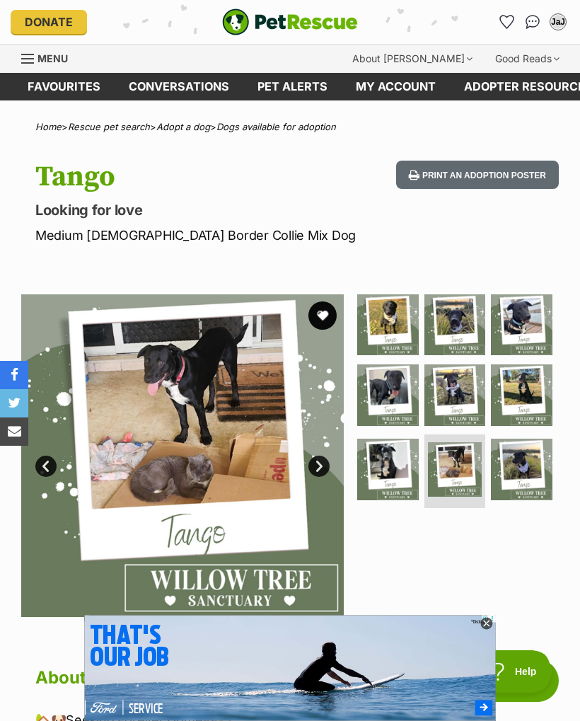
click at [518, 468] on img at bounding box center [522, 469] width 62 height 62
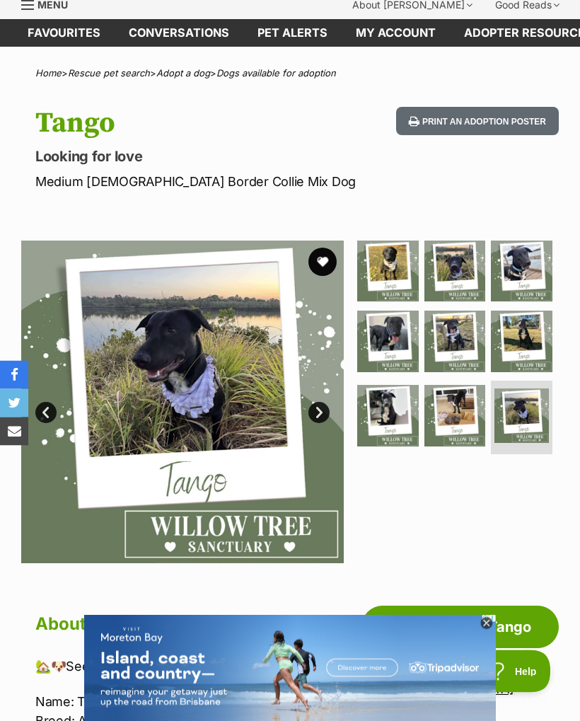
scroll to position [54, 0]
click at [464, 416] on img at bounding box center [455, 416] width 62 height 62
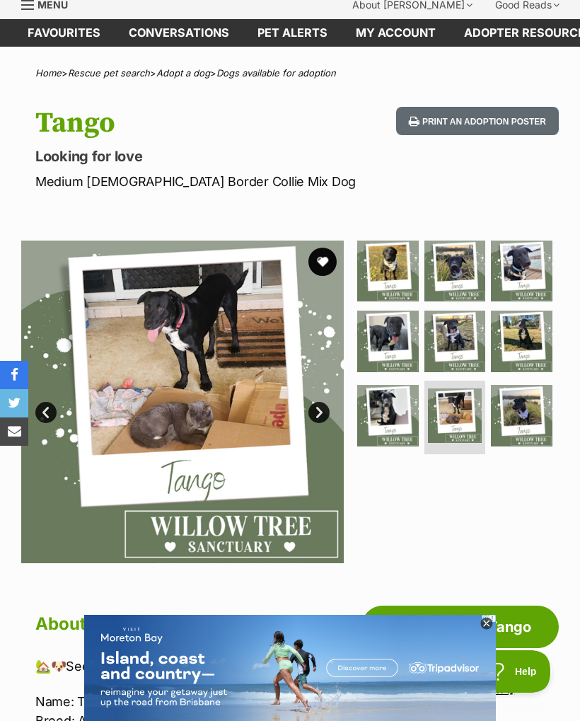
scroll to position [53, 0]
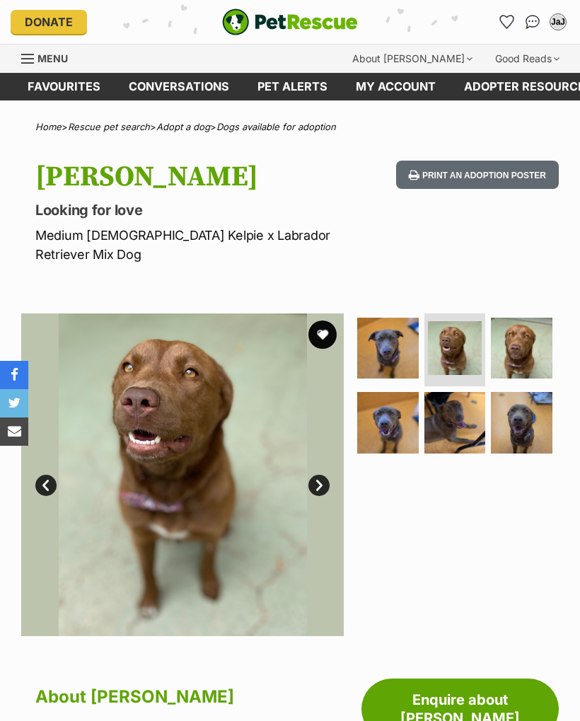
click at [525, 334] on img at bounding box center [522, 349] width 62 height 62
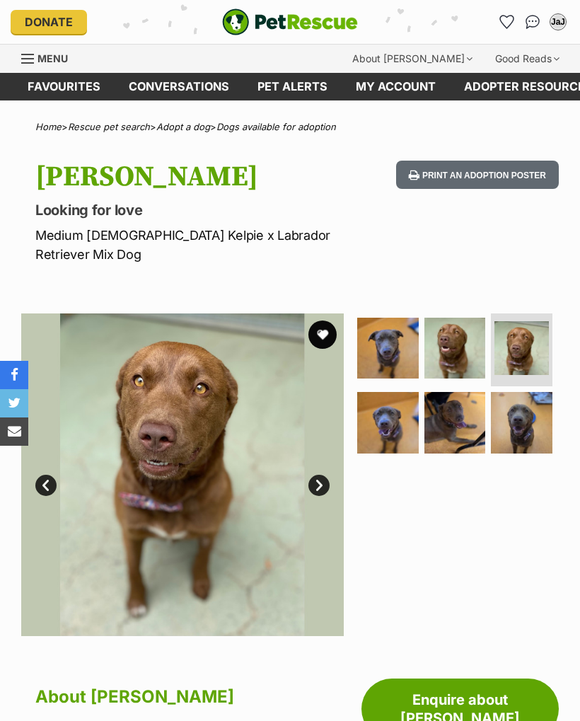
click at [448, 410] on img at bounding box center [455, 423] width 62 height 62
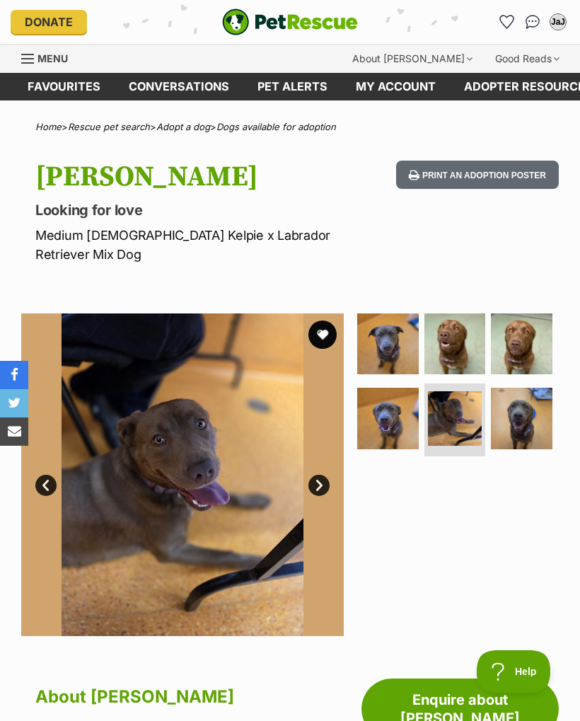
click at [521, 404] on img at bounding box center [522, 419] width 62 height 62
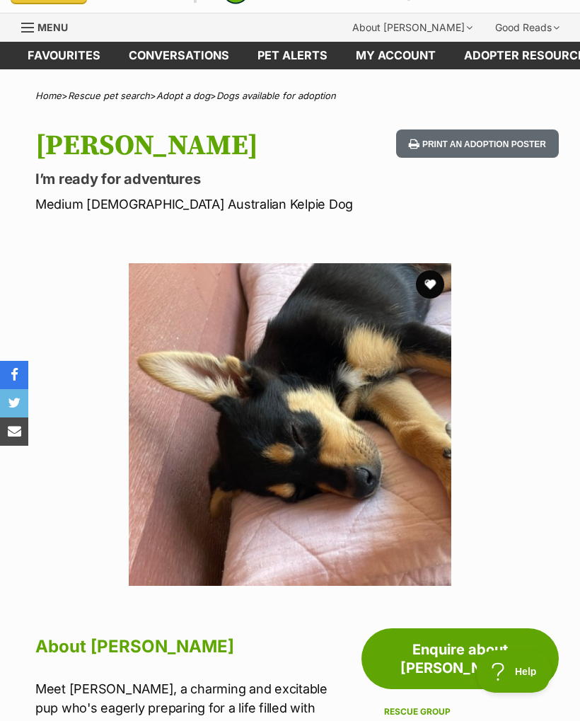
scroll to position [30, 0]
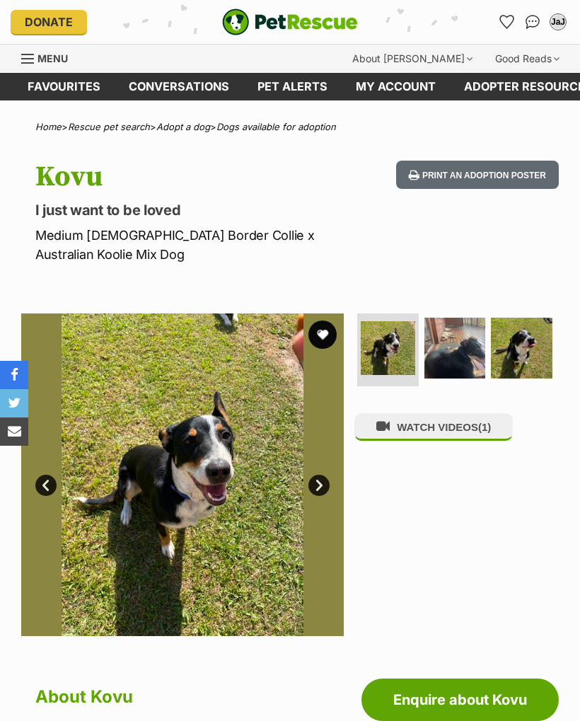
click at [453, 334] on img at bounding box center [455, 349] width 62 height 62
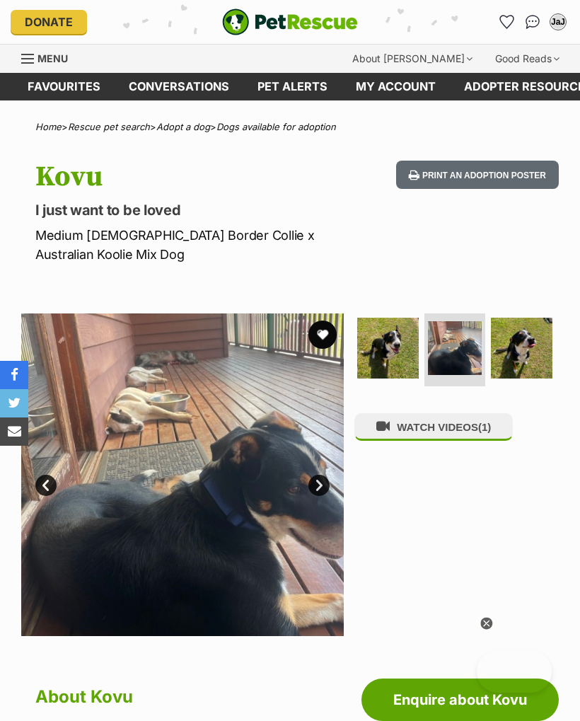
click at [533, 335] on img at bounding box center [522, 349] width 62 height 62
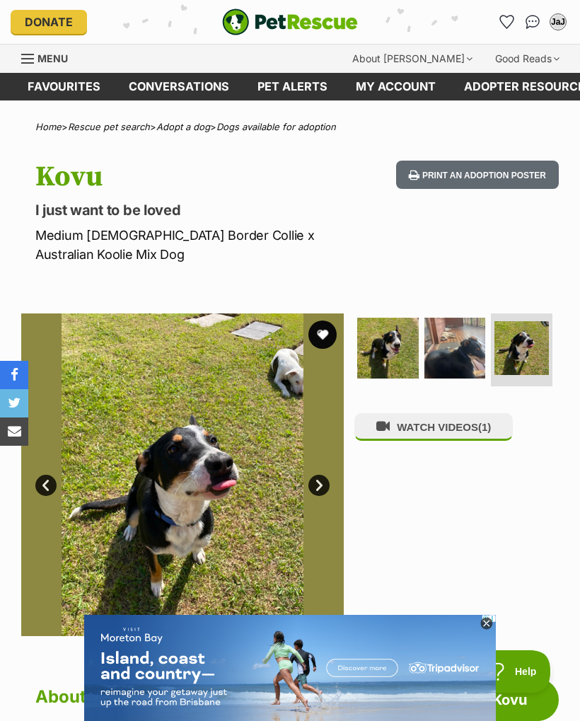
click at [533, 336] on img at bounding box center [521, 348] width 54 height 54
click at [439, 413] on button "WATCH VIDEOS (1)" at bounding box center [433, 427] width 158 height 28
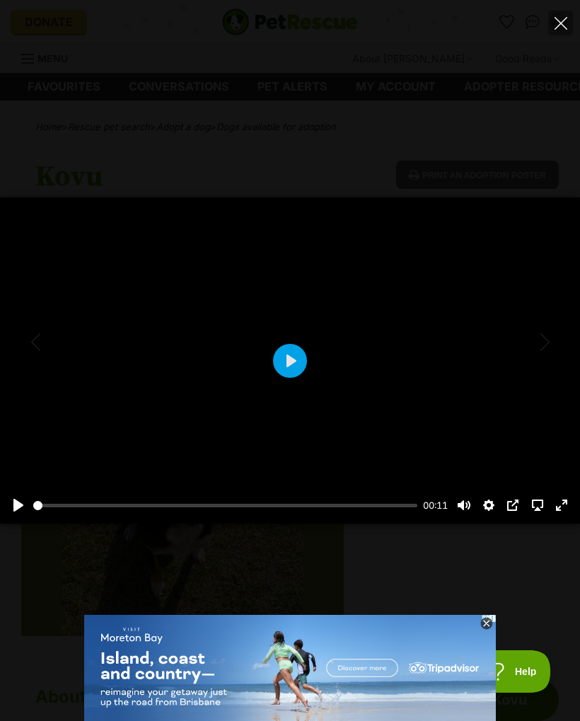
click at [294, 362] on button "Play" at bounding box center [290, 361] width 34 height 34
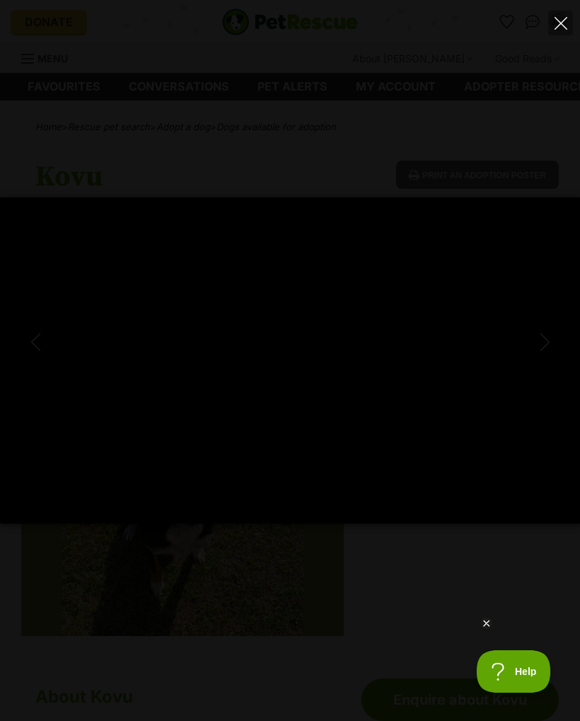
click at [558, 23] on icon "Close" at bounding box center [560, 23] width 13 height 13
type input "100"
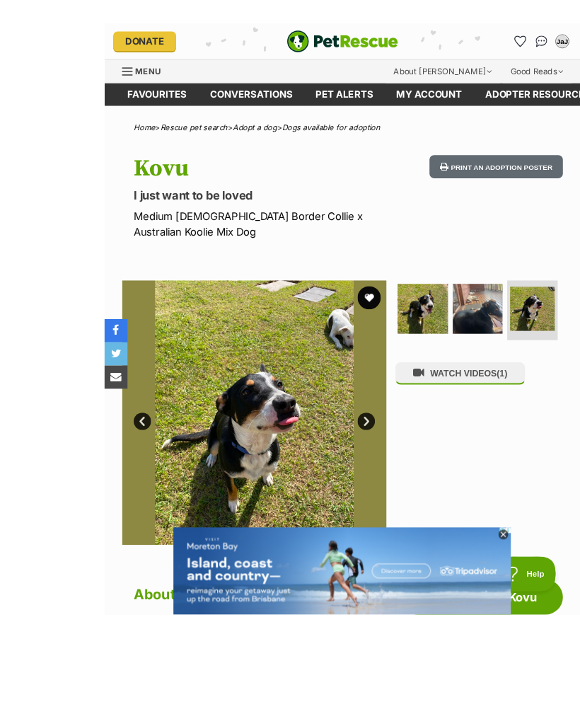
scroll to position [74, 0]
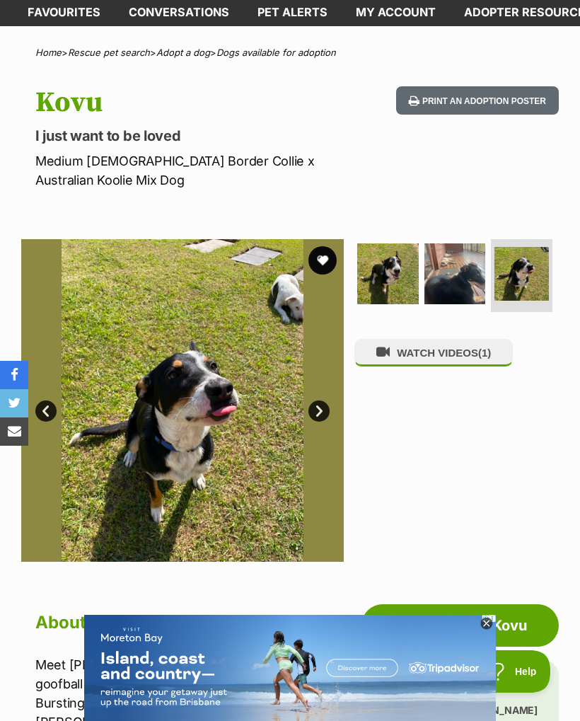
click at [456, 260] on img at bounding box center [455, 274] width 62 height 62
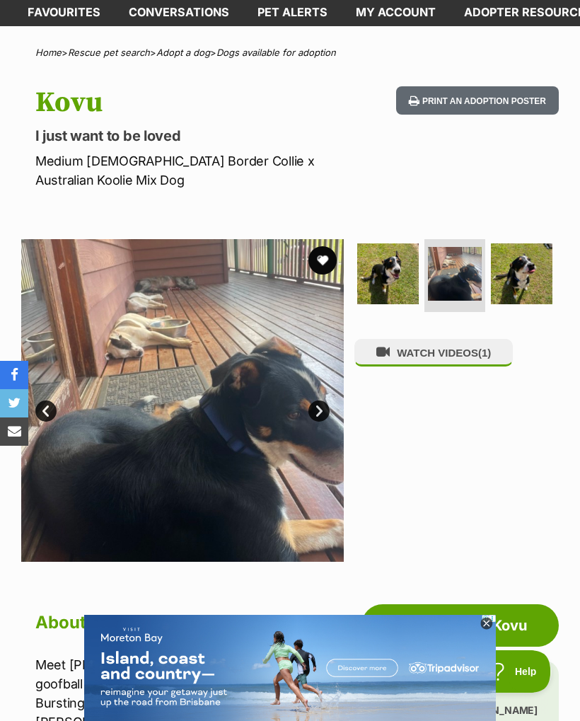
click at [399, 261] on img at bounding box center [388, 274] width 62 height 62
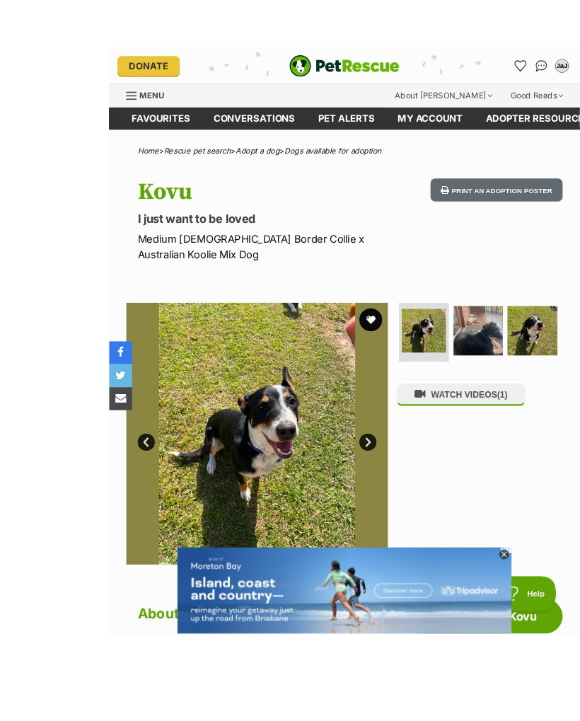
scroll to position [57, 0]
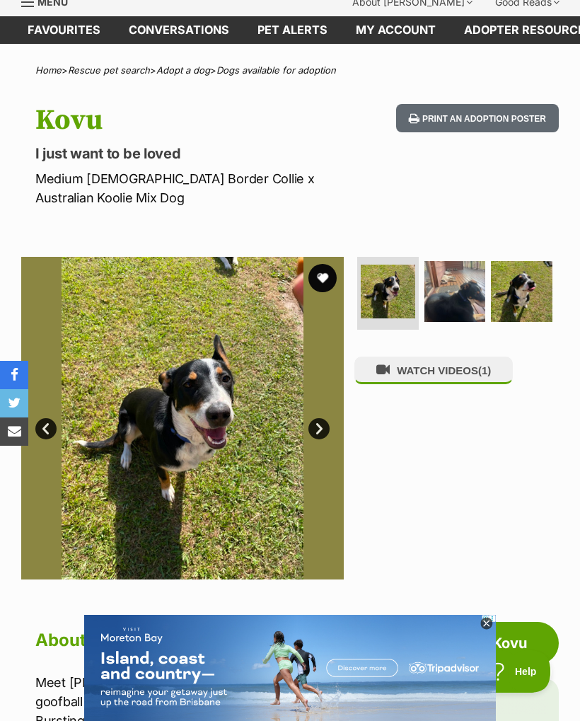
click at [324, 264] on button "favourite" at bounding box center [322, 278] width 28 height 28
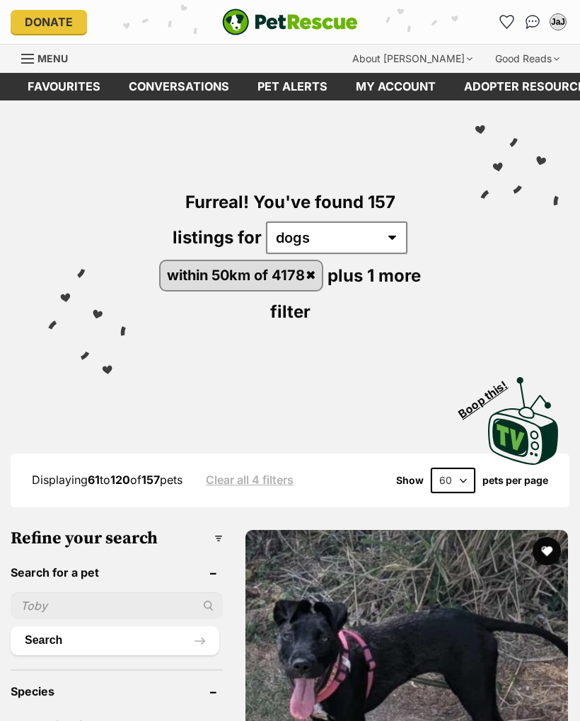
scroll to position [6447, 0]
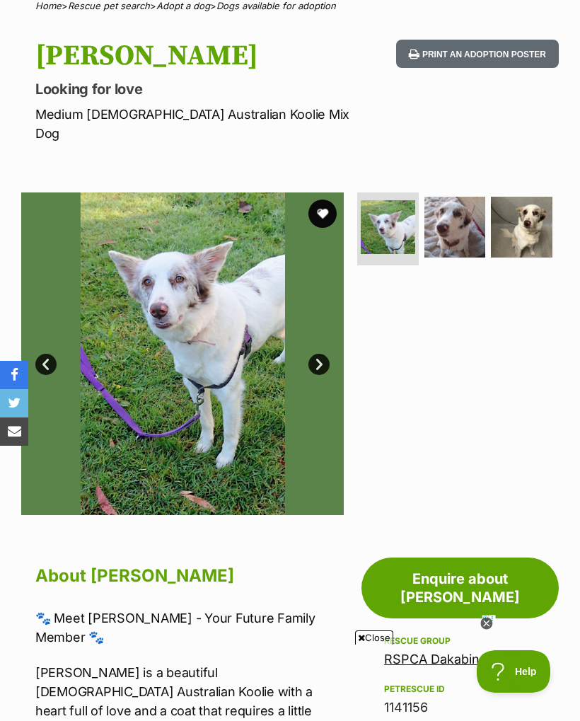
scroll to position [120, 0]
click at [462, 216] on img at bounding box center [455, 228] width 62 height 62
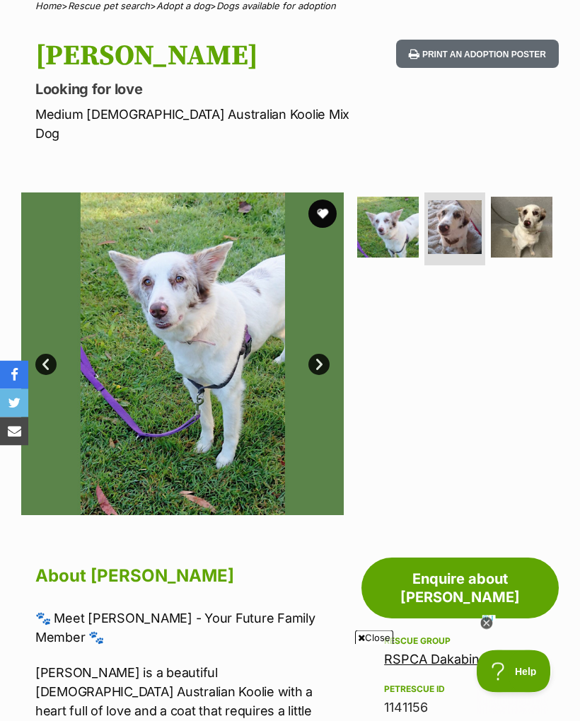
scroll to position [121, 0]
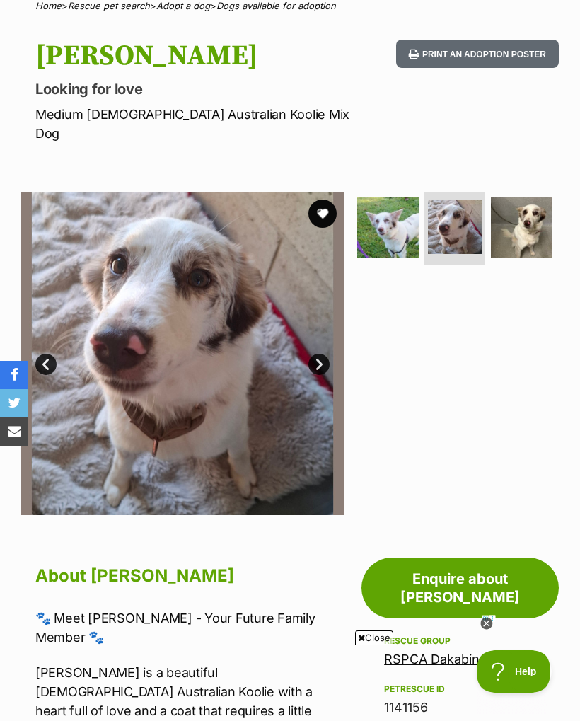
click at [529, 225] on img at bounding box center [522, 228] width 62 height 62
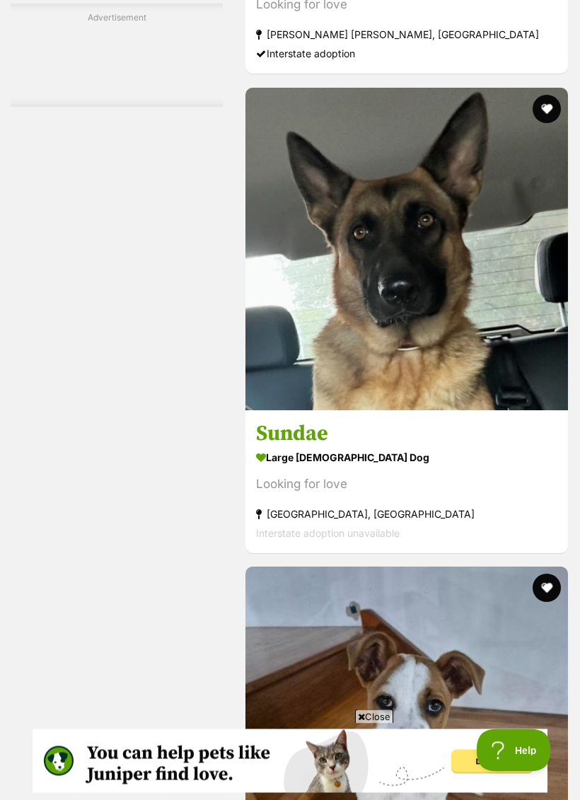
scroll to position [7308, 0]
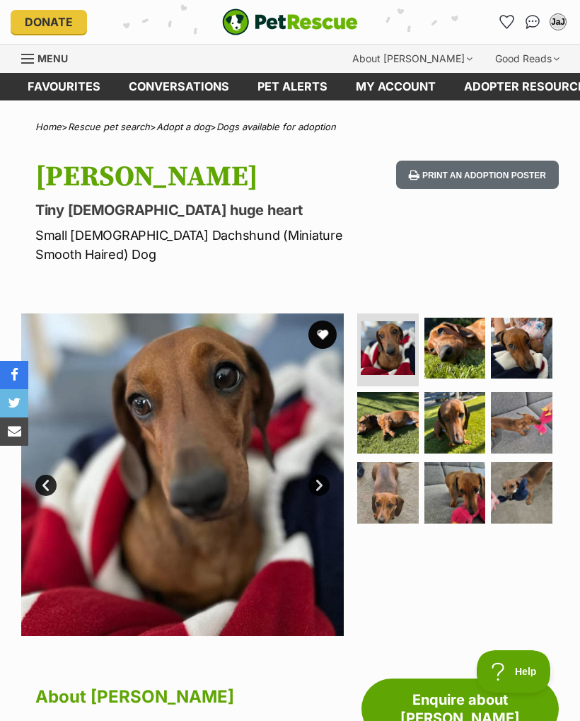
click at [457, 353] on img at bounding box center [455, 349] width 62 height 62
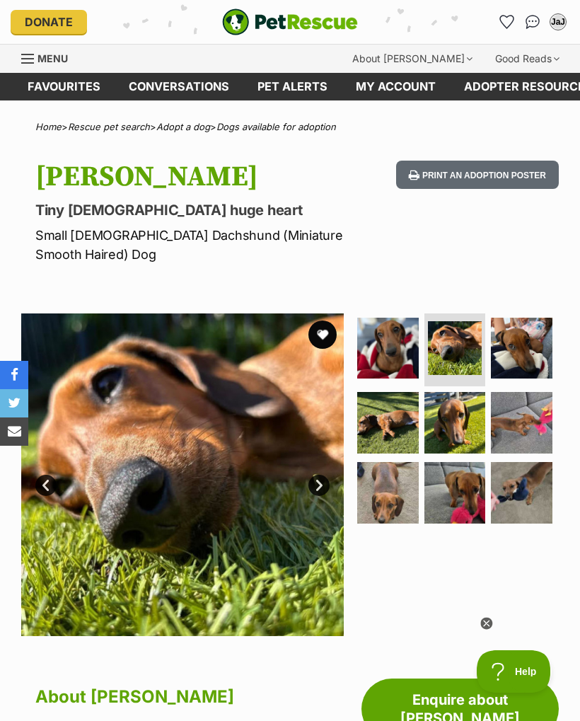
click at [533, 349] on img at bounding box center [522, 349] width 62 height 62
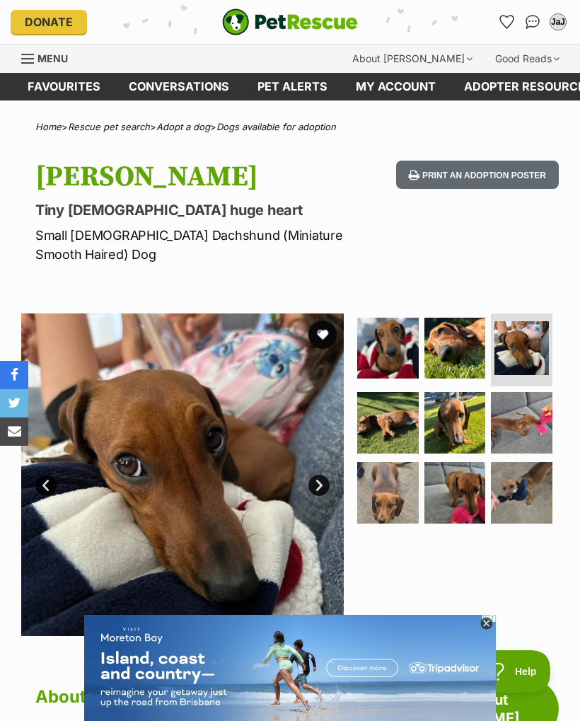
click at [388, 426] on img at bounding box center [388, 423] width 62 height 62
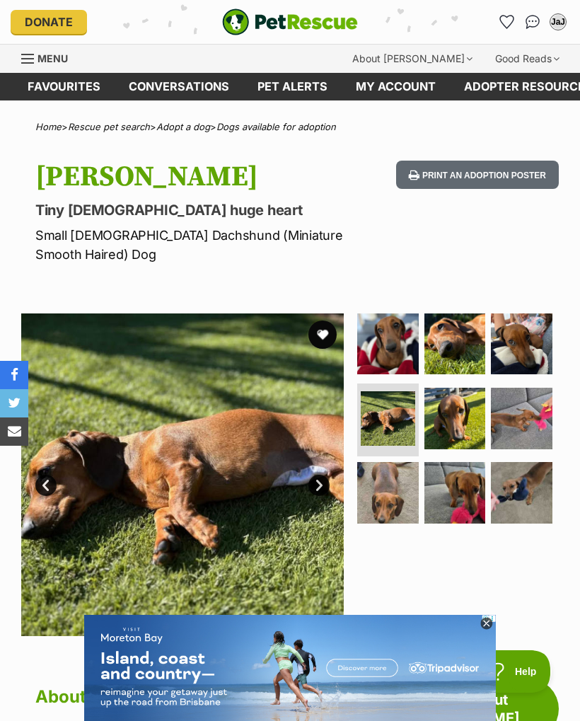
click at [453, 422] on img at bounding box center [455, 419] width 62 height 62
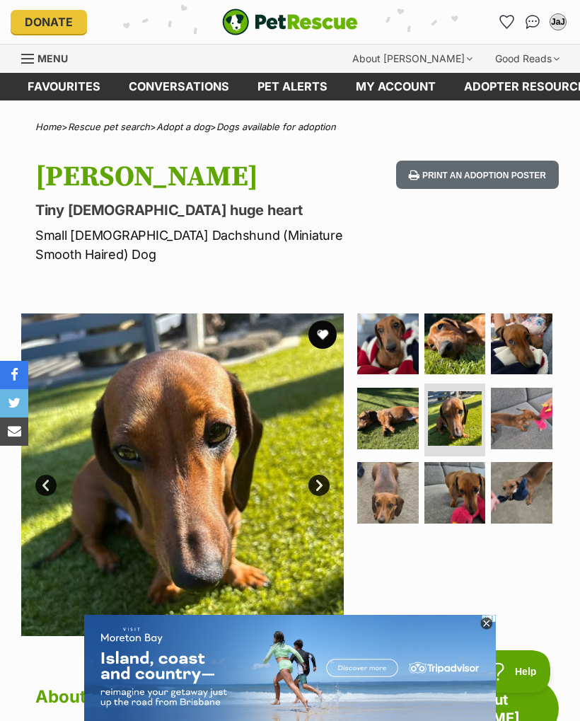
click at [530, 427] on img at bounding box center [522, 419] width 62 height 62
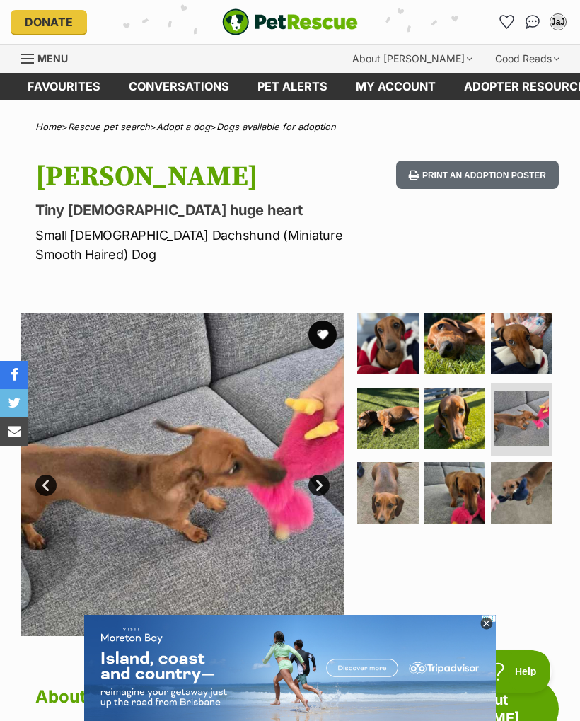
click at [410, 496] on img at bounding box center [388, 493] width 62 height 62
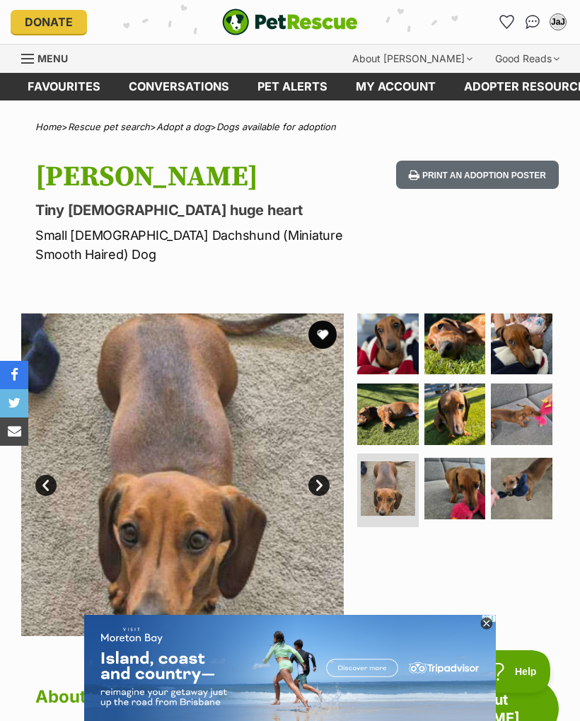
click at [436, 501] on img at bounding box center [455, 489] width 62 height 62
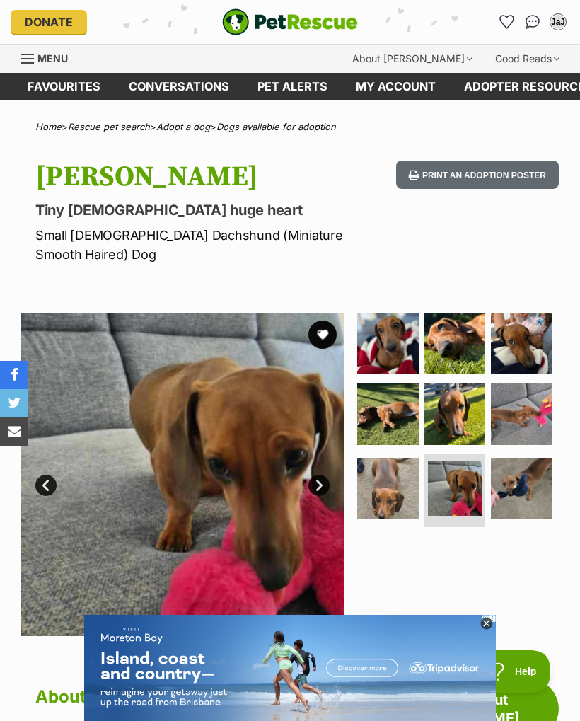
click at [527, 491] on img at bounding box center [522, 489] width 62 height 62
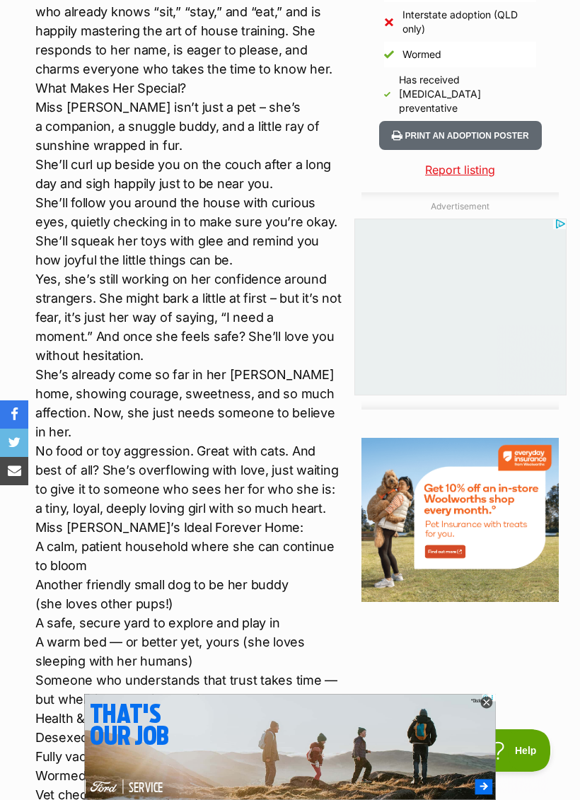
scroll to position [1299, 0]
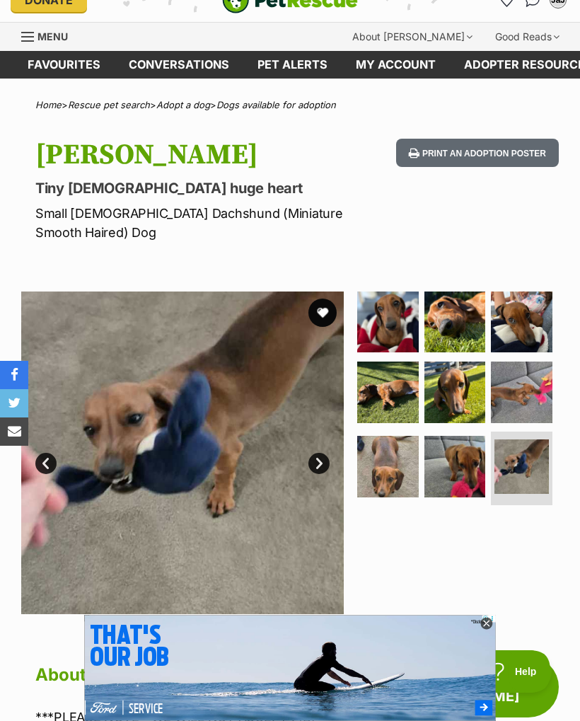
click at [463, 472] on img at bounding box center [455, 467] width 62 height 62
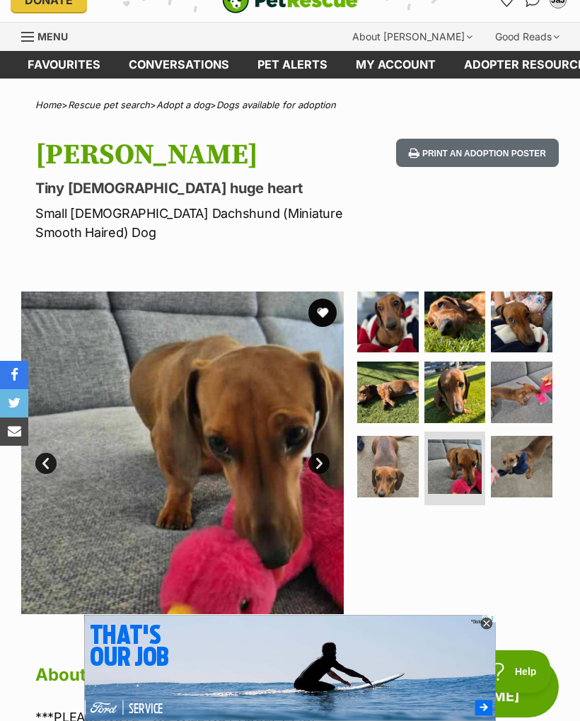
click at [386, 483] on img at bounding box center [388, 467] width 62 height 62
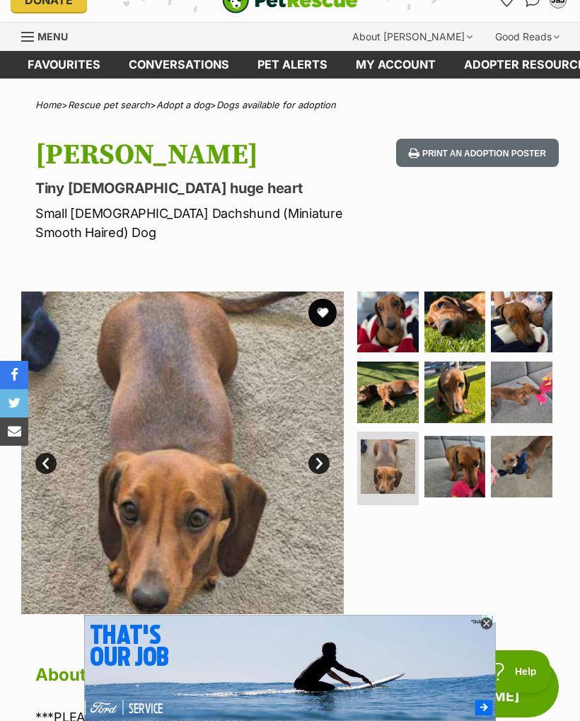
click at [535, 399] on img at bounding box center [522, 392] width 62 height 62
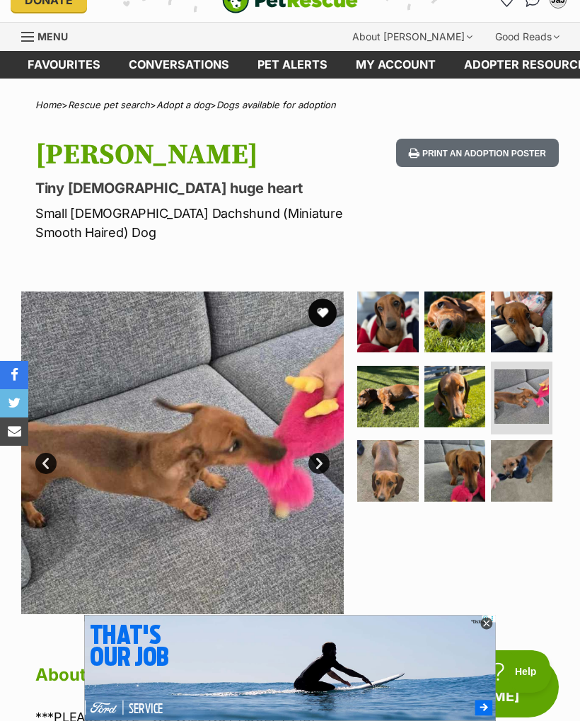
click at [462, 403] on img at bounding box center [455, 397] width 62 height 62
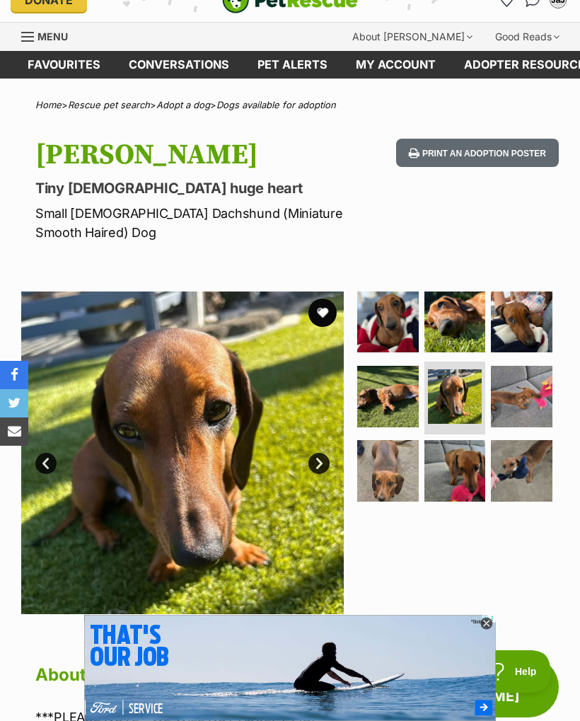
click at [397, 406] on img at bounding box center [388, 397] width 62 height 62
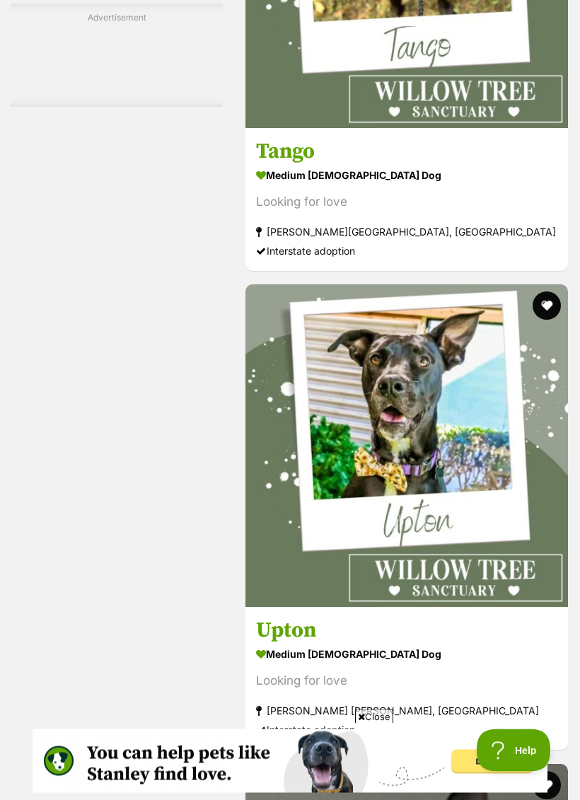
scroll to position [6632, 0]
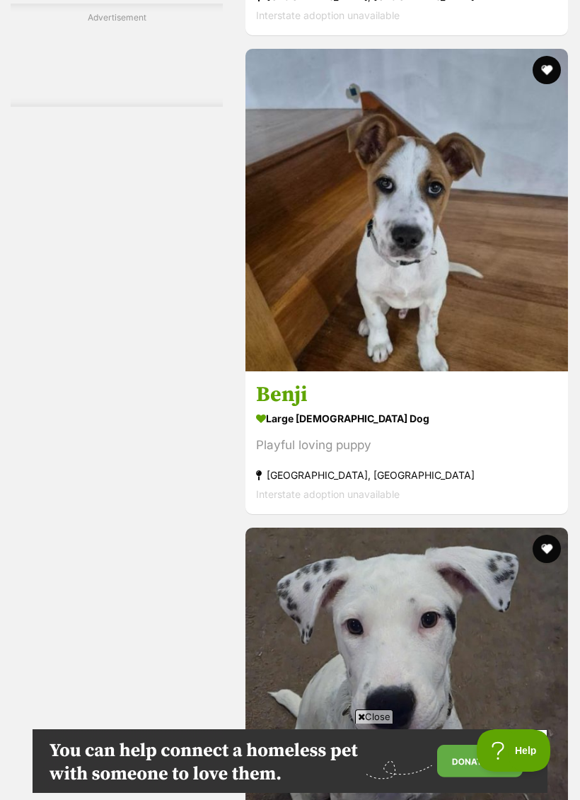
scroll to position [0, 0]
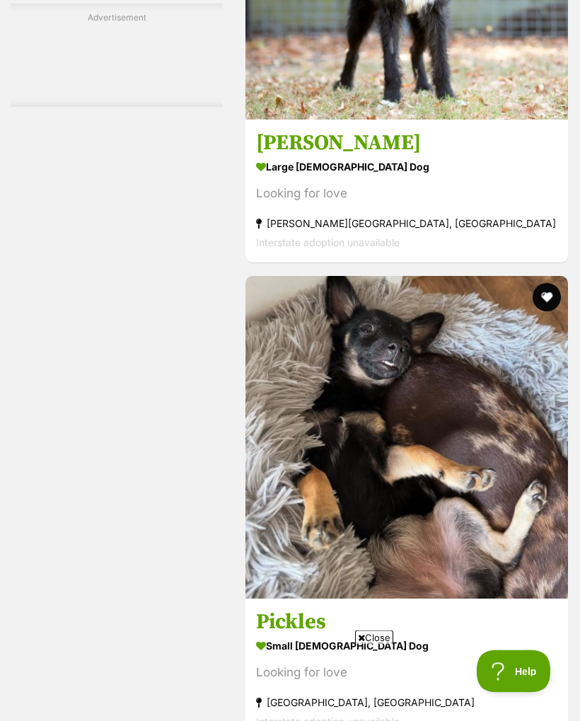
scroll to position [9021, 0]
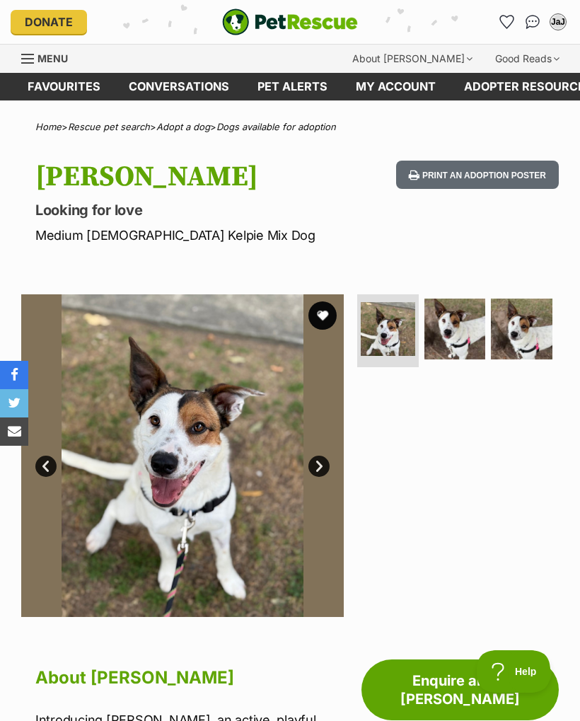
click at [458, 330] on img at bounding box center [455, 329] width 62 height 62
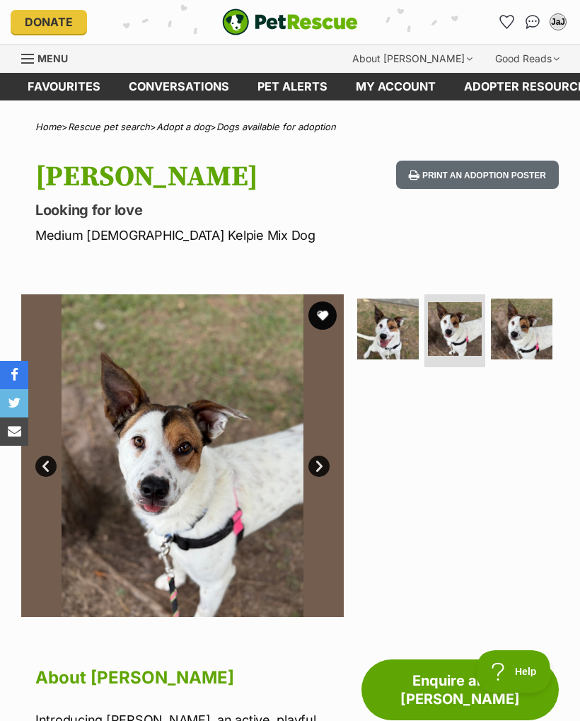
click at [525, 331] on img at bounding box center [522, 329] width 62 height 62
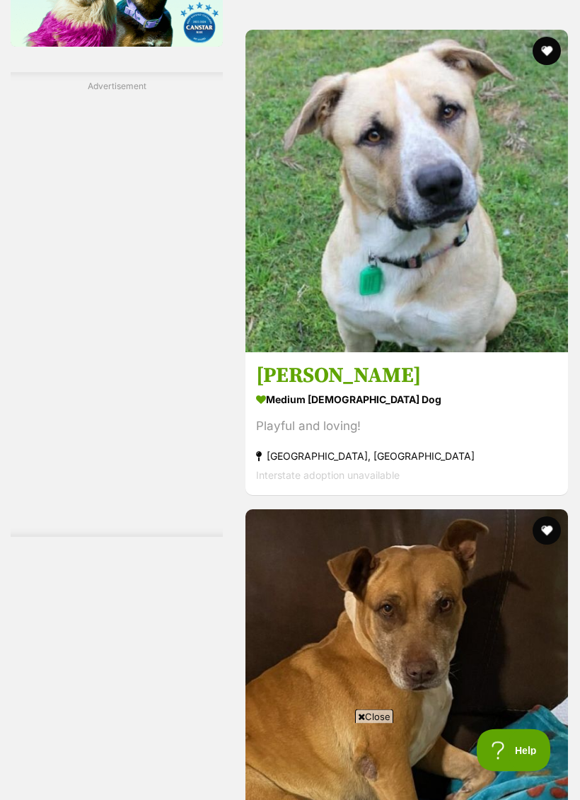
scroll to position [2096, 0]
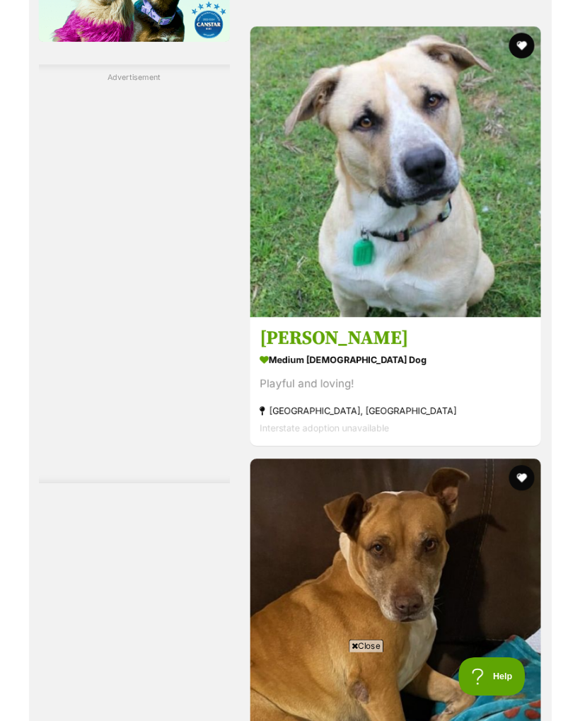
scroll to position [2135, 0]
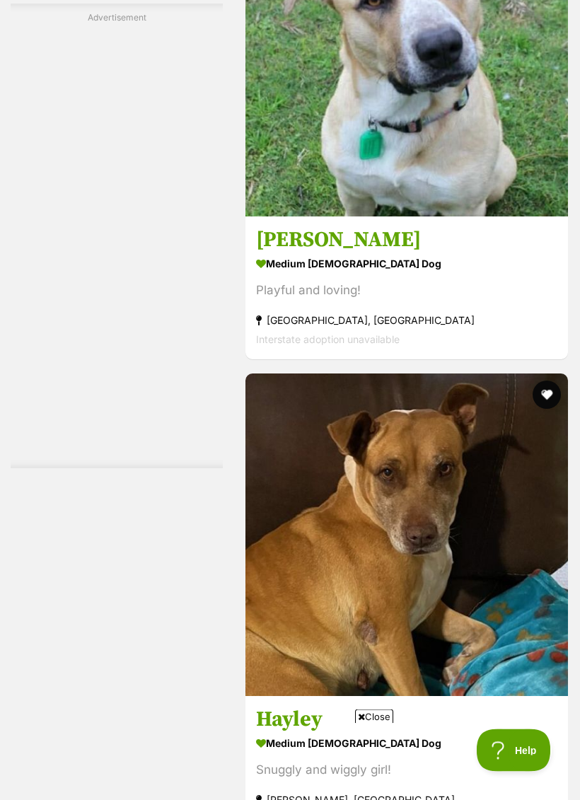
scroll to position [2231, 0]
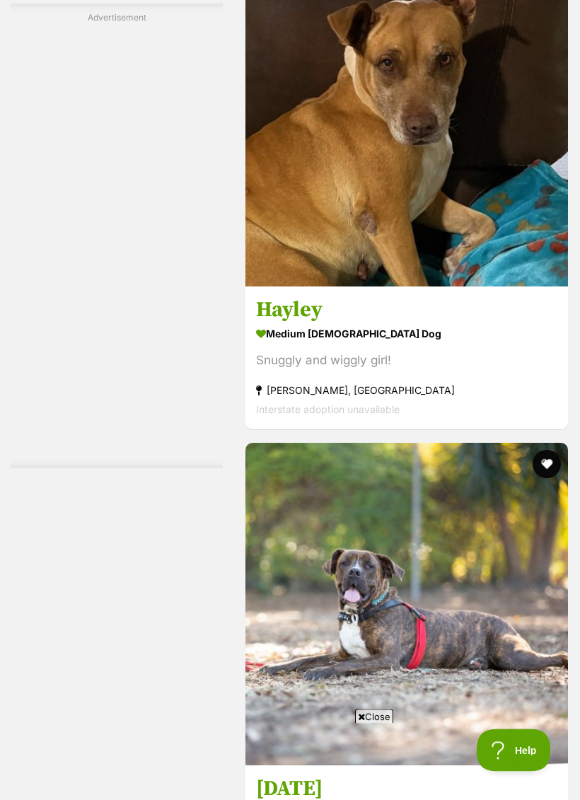
scroll to position [2641, 0]
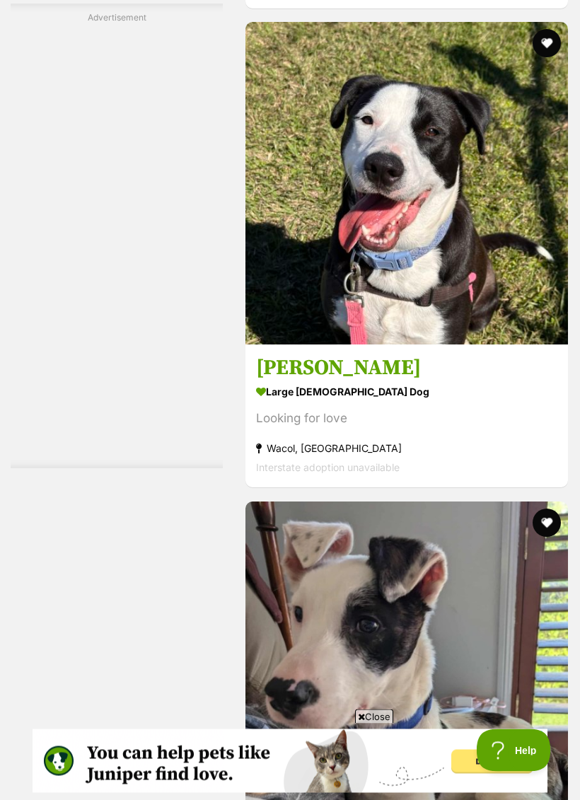
scroll to position [4499, 0]
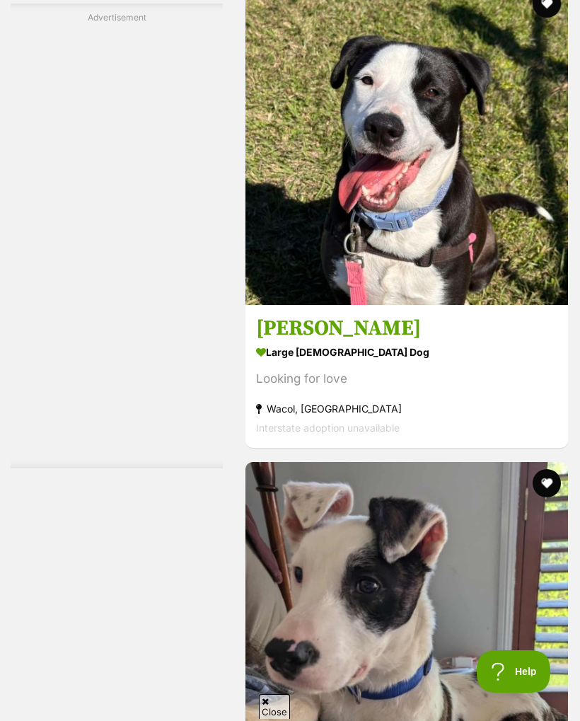
scroll to position [0, 0]
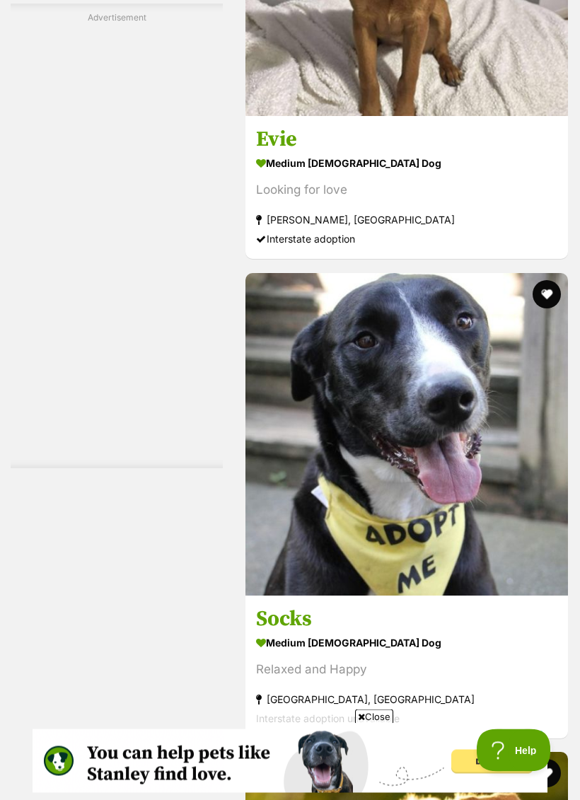
scroll to position [6164, 0]
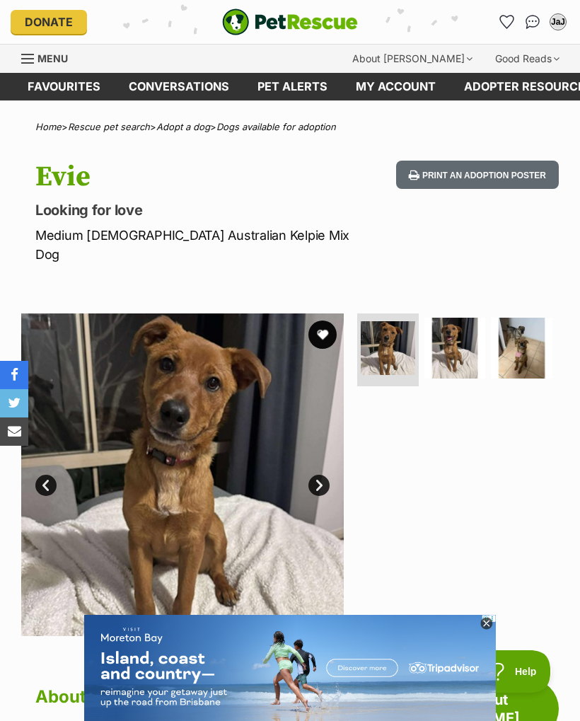
click at [464, 337] on img at bounding box center [455, 349] width 62 height 62
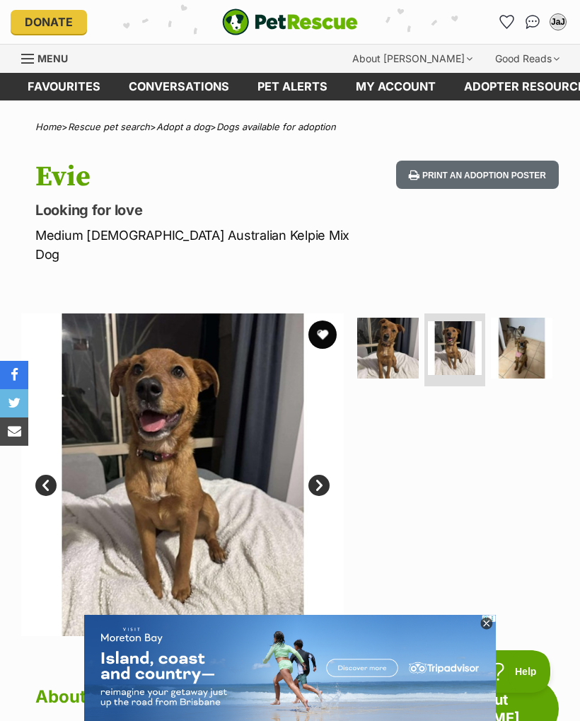
click at [515, 341] on img at bounding box center [522, 349] width 62 height 62
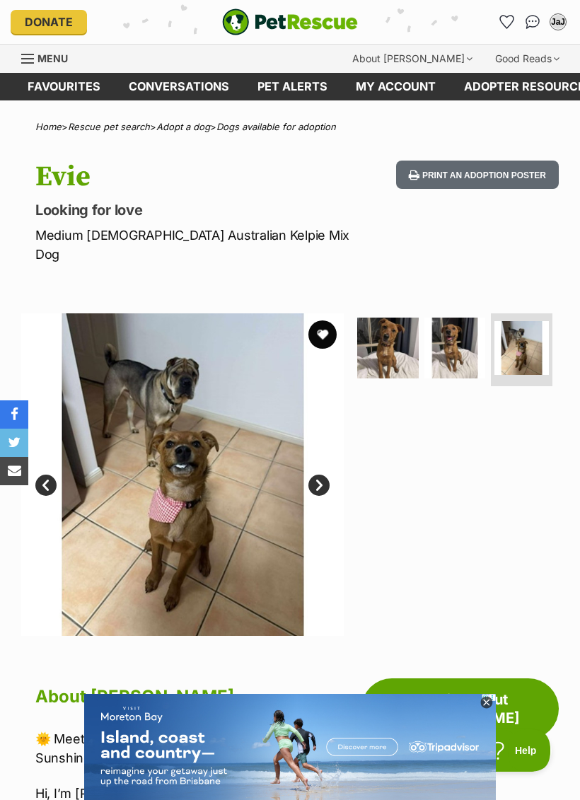
click at [452, 335] on img at bounding box center [455, 349] width 62 height 62
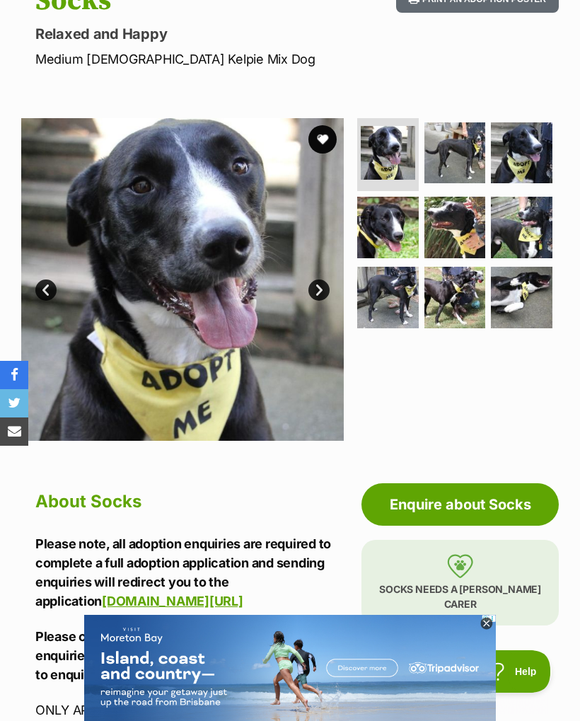
scroll to position [155, 0]
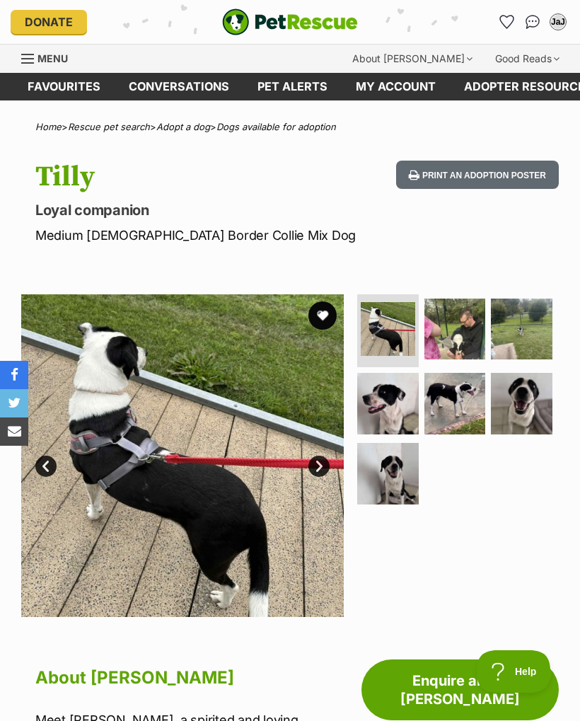
click at [460, 337] on img at bounding box center [455, 329] width 62 height 62
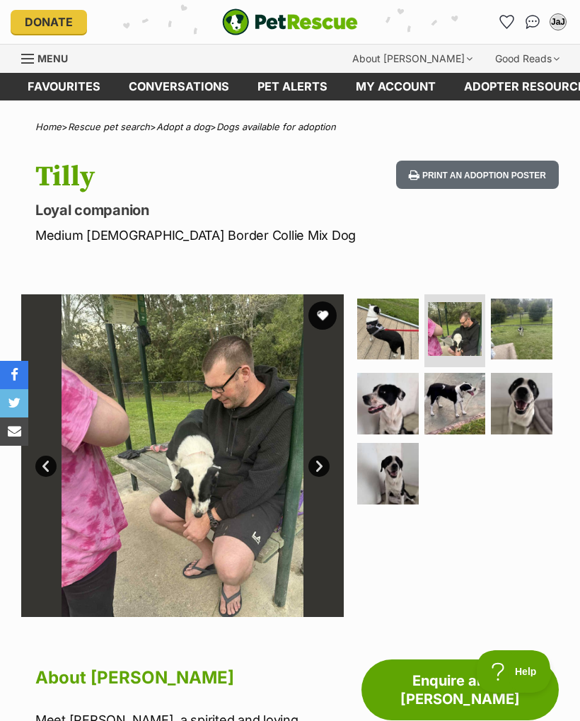
click at [525, 337] on img at bounding box center [522, 329] width 62 height 62
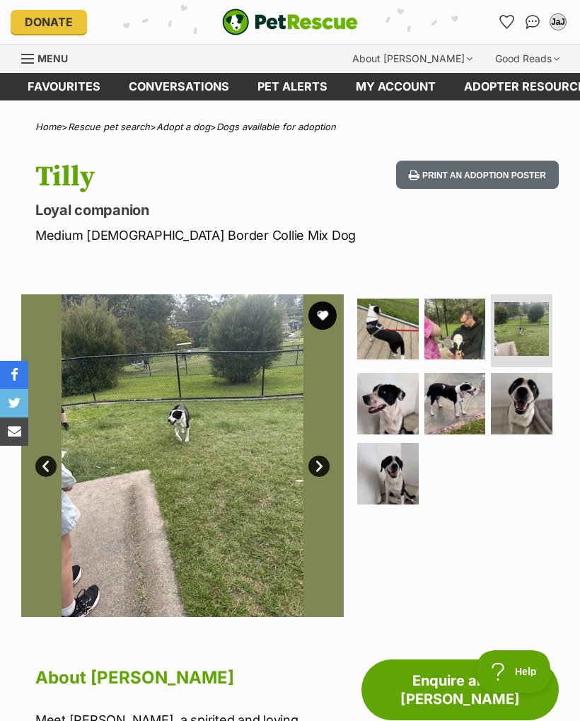
click at [388, 408] on img at bounding box center [388, 404] width 62 height 62
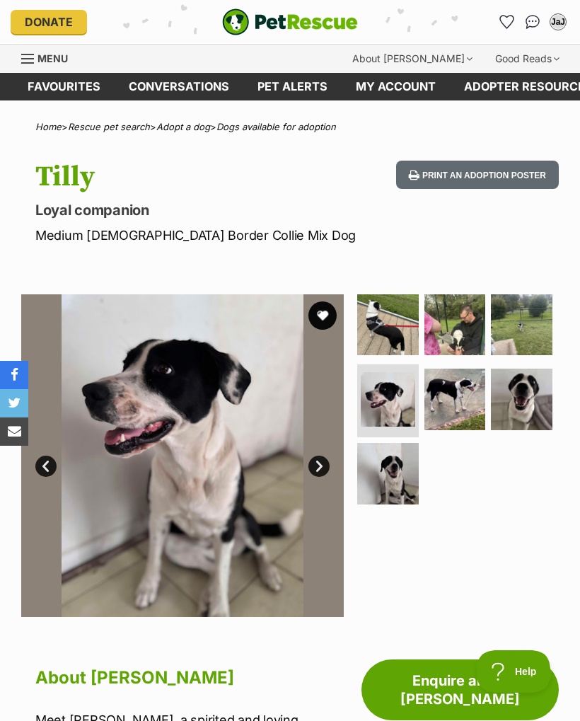
click at [443, 403] on img at bounding box center [455, 399] width 62 height 62
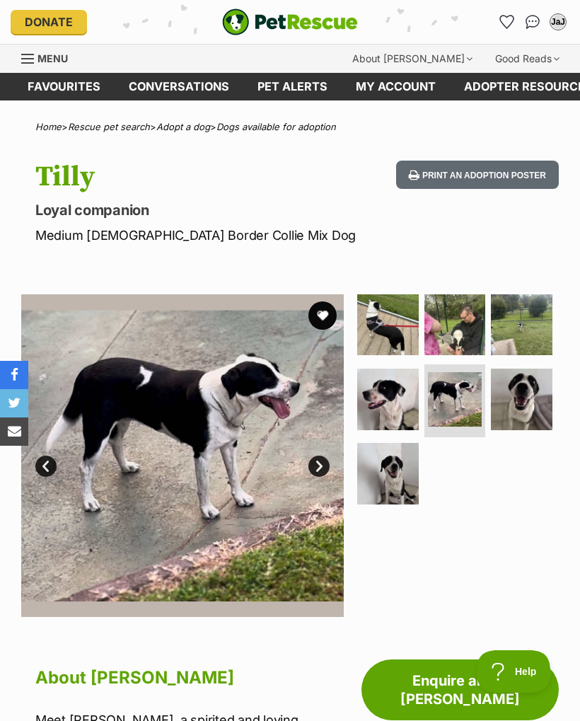
click at [530, 402] on img at bounding box center [522, 399] width 62 height 62
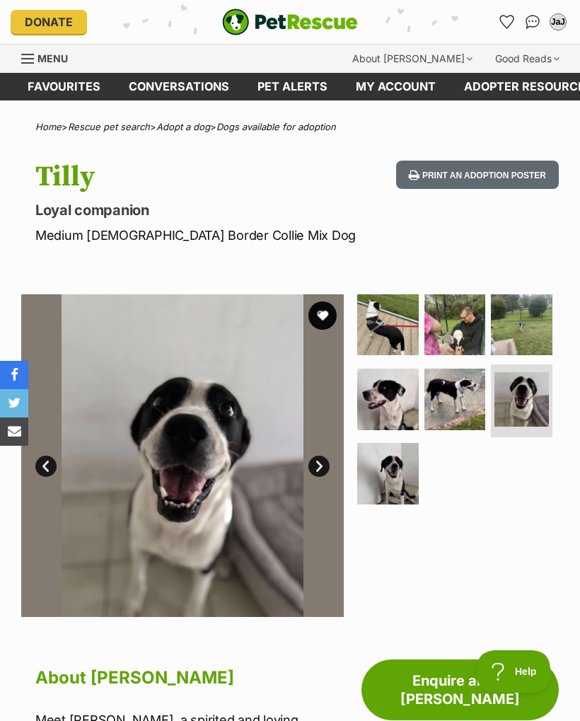
click at [394, 482] on img at bounding box center [388, 474] width 62 height 62
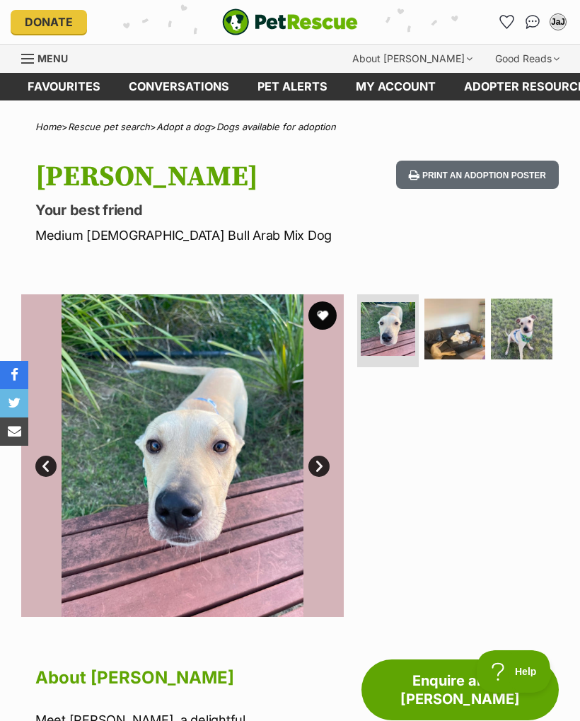
click at [527, 325] on img at bounding box center [522, 329] width 62 height 62
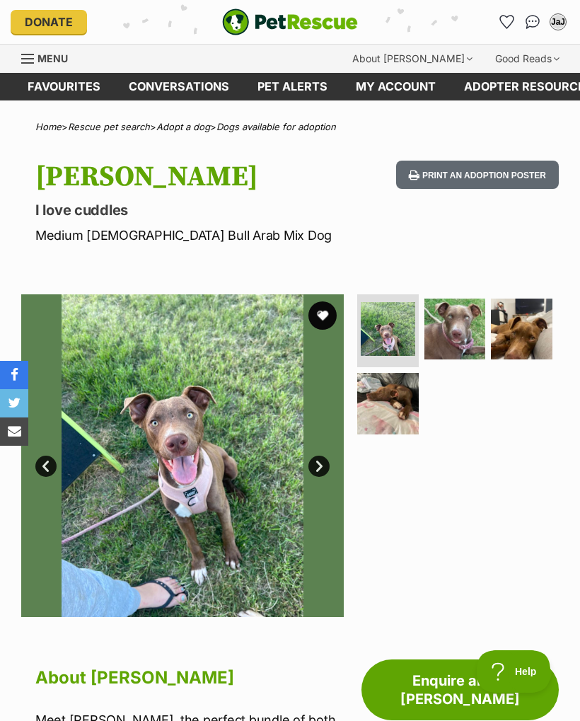
click at [463, 335] on img at bounding box center [455, 329] width 62 height 62
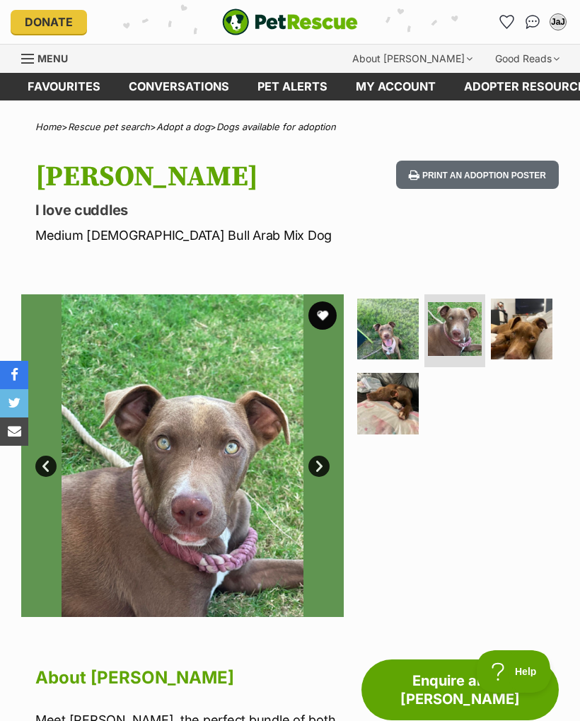
click at [530, 328] on img at bounding box center [522, 329] width 62 height 62
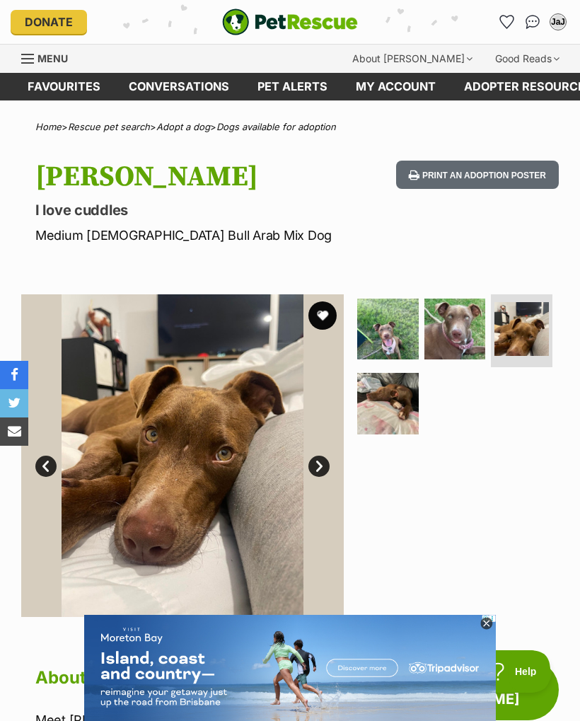
click at [385, 414] on img at bounding box center [388, 404] width 62 height 62
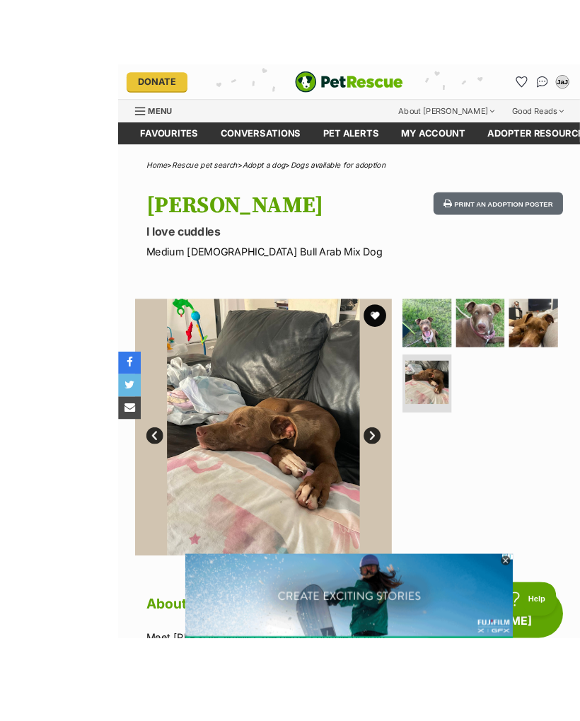
scroll to position [8, 0]
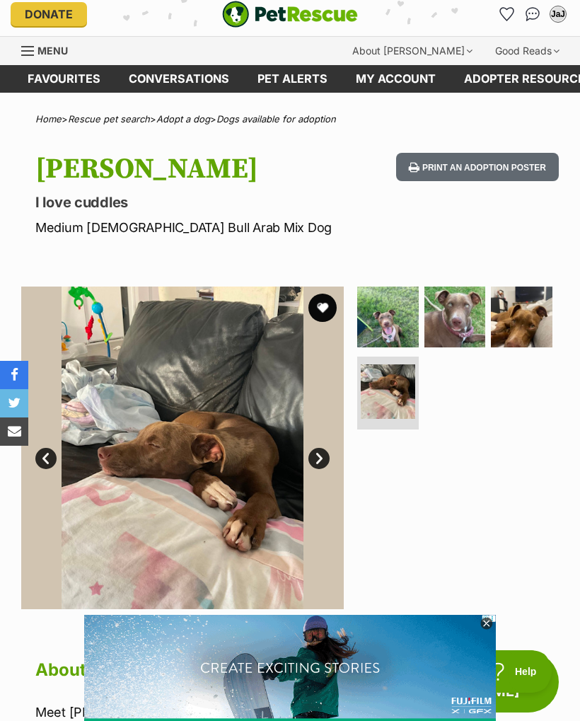
click at [383, 326] on img at bounding box center [388, 317] width 62 height 62
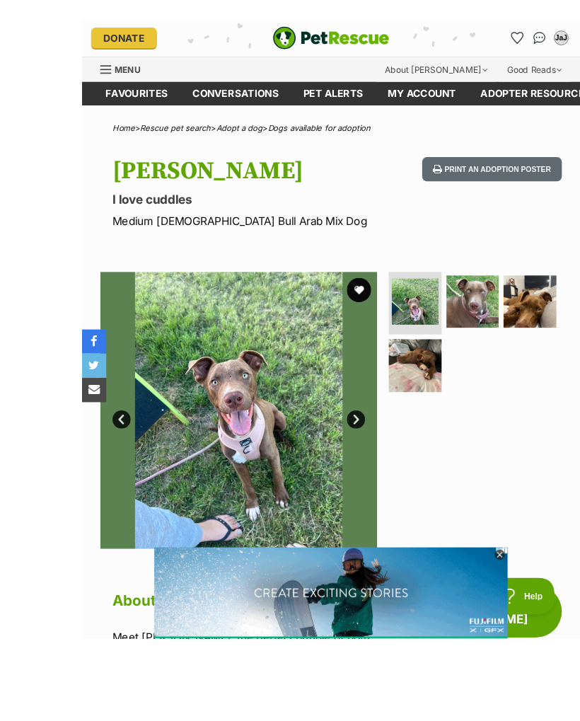
scroll to position [58, 0]
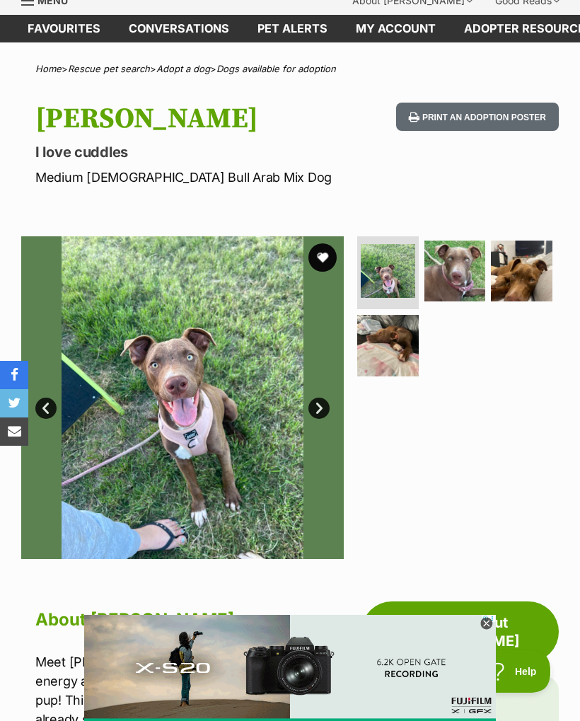
click at [462, 272] on img at bounding box center [455, 271] width 62 height 62
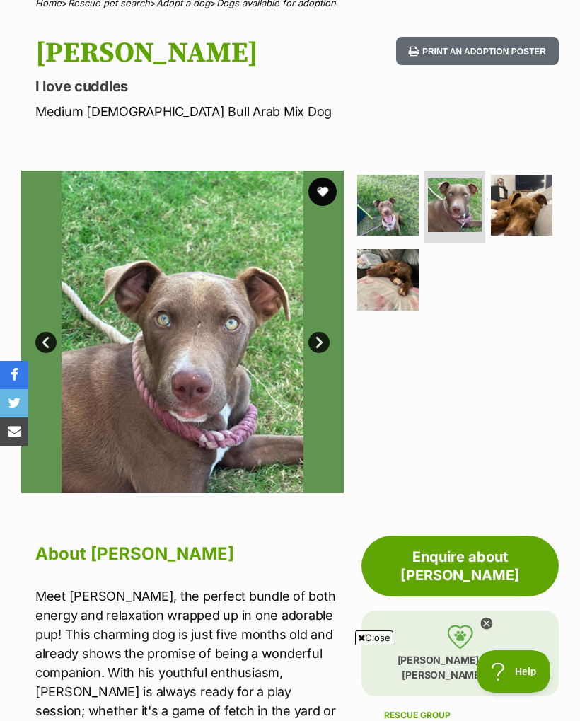
scroll to position [0, 0]
click at [535, 204] on img at bounding box center [522, 206] width 62 height 62
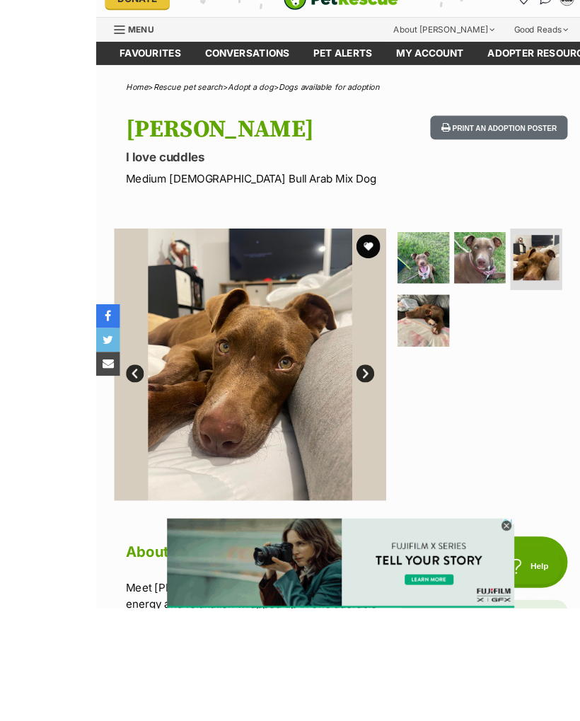
scroll to position [102, 0]
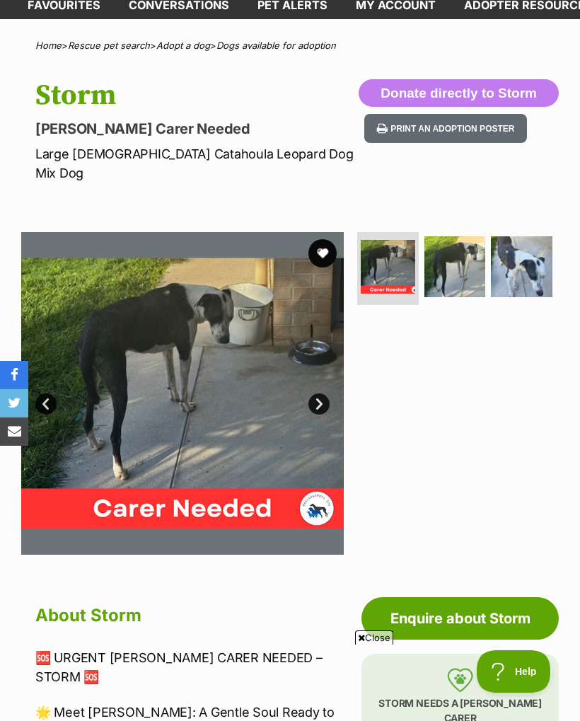
scroll to position [58, 0]
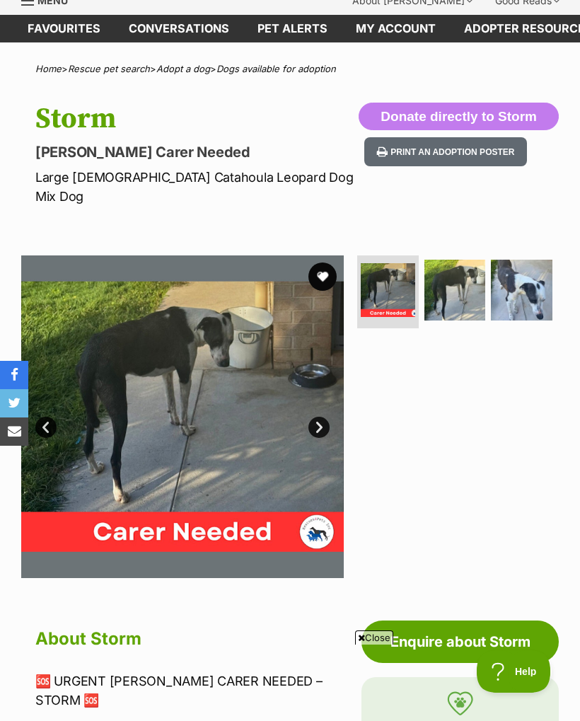
click at [462, 277] on img at bounding box center [455, 291] width 62 height 62
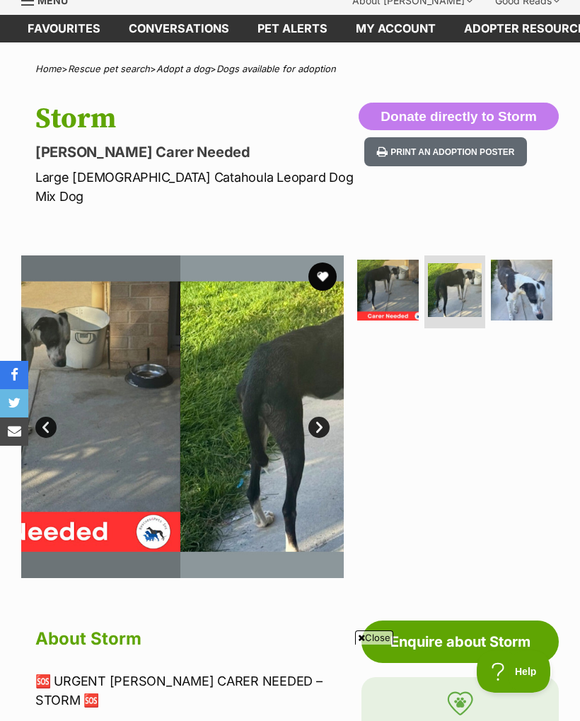
scroll to position [0, 0]
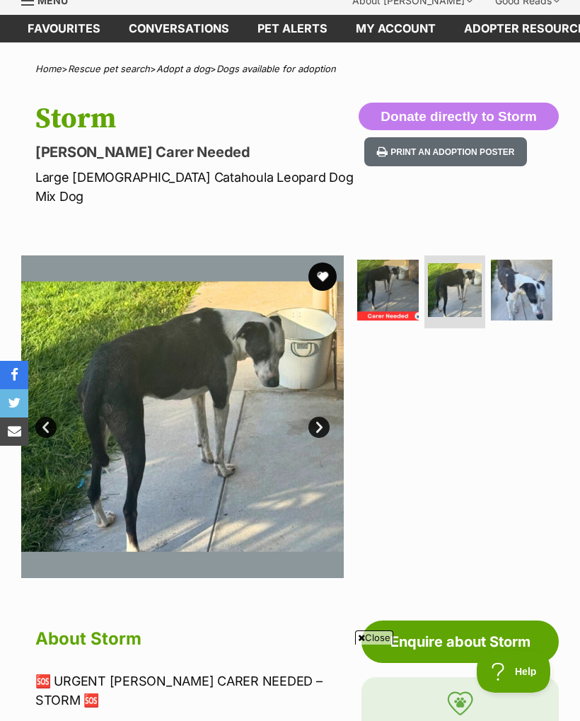
click at [515, 277] on img at bounding box center [522, 291] width 62 height 62
